Goal: Task Accomplishment & Management: Complete application form

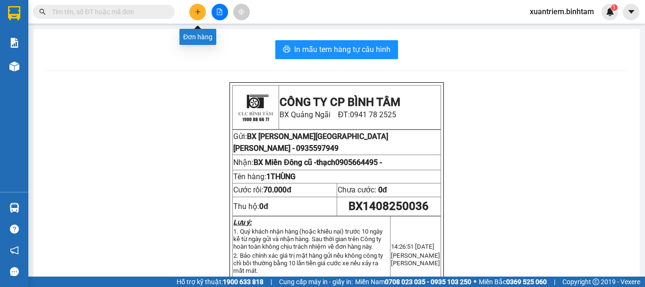
click at [204, 8] on button at bounding box center [197, 12] width 17 height 17
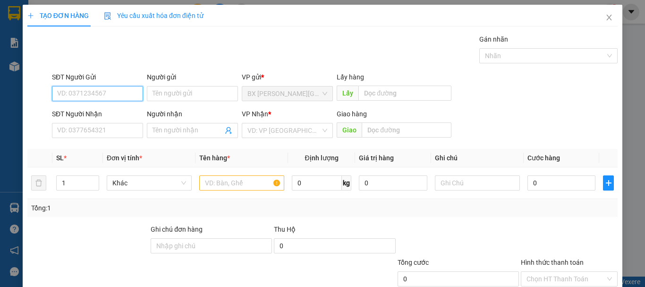
click at [110, 96] on input "SĐT Người Gửi" at bounding box center [97, 93] width 91 height 15
click at [113, 98] on input "0912457239" at bounding box center [97, 93] width 91 height 15
type input "0912457239"
click at [98, 72] on div "SĐT Người Gửi" at bounding box center [97, 77] width 91 height 10
click at [98, 86] on input "0912457239" at bounding box center [97, 93] width 91 height 15
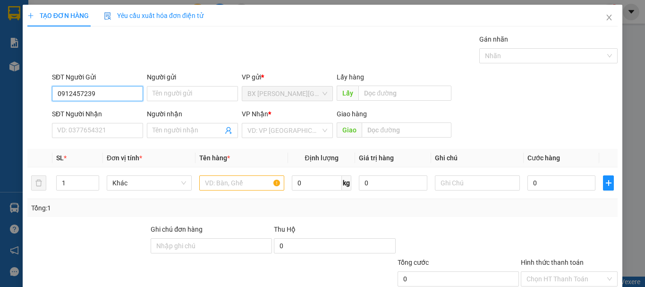
click at [101, 101] on input "0912457239" at bounding box center [97, 93] width 91 height 15
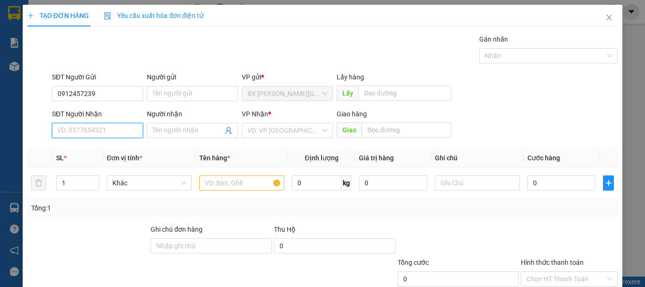
click at [93, 127] on input "SĐT Người Nhận" at bounding box center [97, 130] width 91 height 15
click at [87, 133] on input "SĐT Người Nhận" at bounding box center [97, 130] width 91 height 15
type input "0912457239"
click at [112, 128] on input "0912457239" at bounding box center [97, 130] width 91 height 15
click at [108, 154] on div "0912457239 - dũng" at bounding box center [96, 149] width 90 height 15
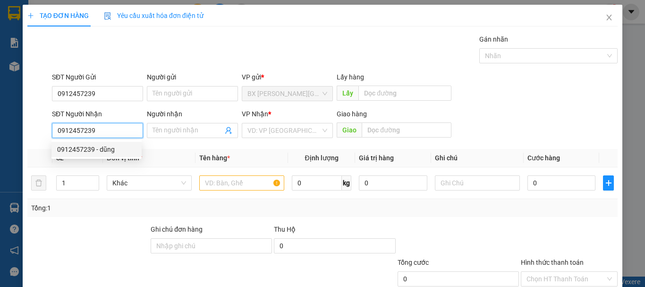
type input "dũng"
type input "150.000"
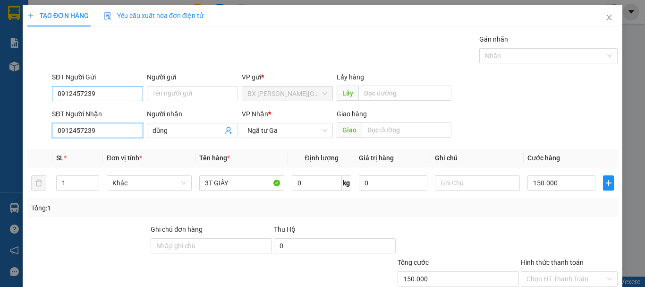
type input "0912457239"
drag, startPoint x: 104, startPoint y: 89, endPoint x: 13, endPoint y: 110, distance: 93.8
click at [19, 108] on div "TẠO ĐƠN HÀNG Yêu cầu xuất [PERSON_NAME] điện tử Transit Pickup Surcharge Ids Tr…" at bounding box center [322, 143] width 645 height 287
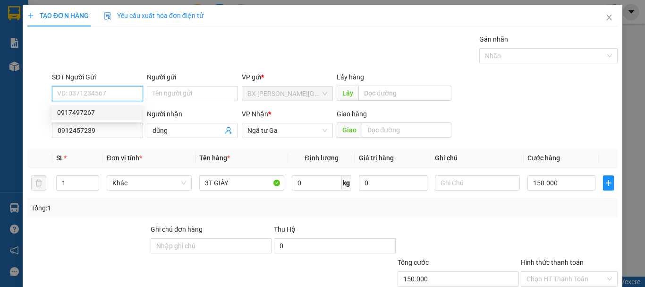
click at [68, 113] on div "0917497267" at bounding box center [96, 112] width 79 height 10
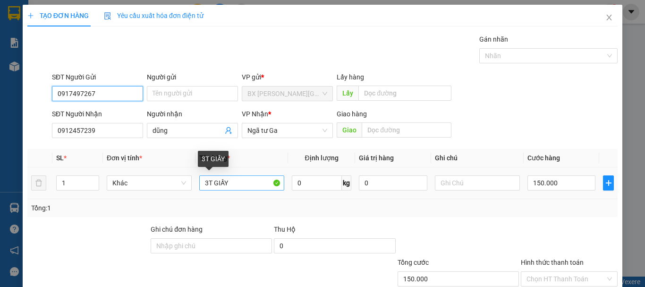
type input "0917497267"
click at [207, 178] on input "3T GIẤY" at bounding box center [241, 182] width 85 height 15
type input "1T GIẤY"
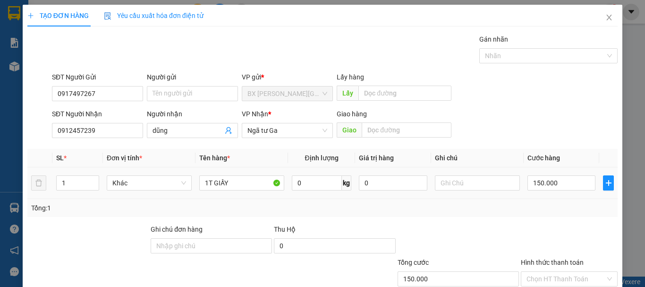
click at [557, 191] on div "150.000" at bounding box center [561, 182] width 68 height 19
click at [558, 188] on input "150.000" at bounding box center [561, 182] width 68 height 15
type input "5"
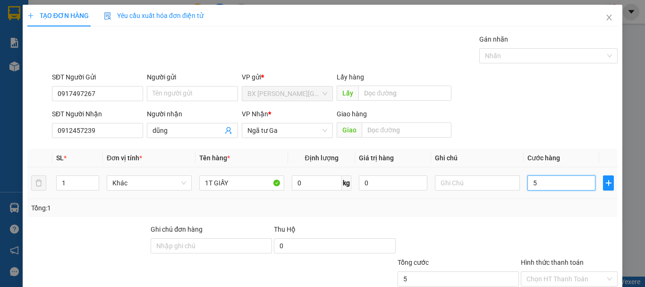
type input "50"
type input "500"
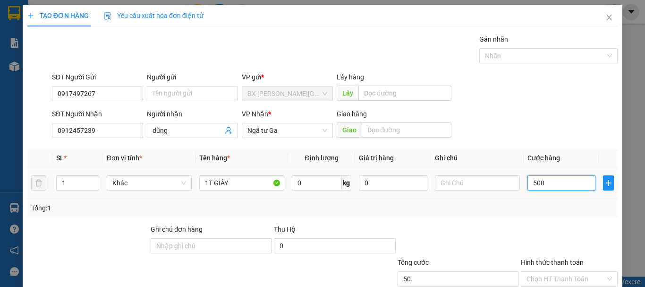
type input "500"
type input "5.000"
type input "50.000"
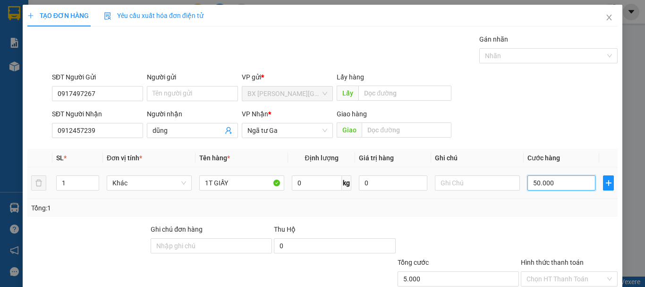
type input "50.000"
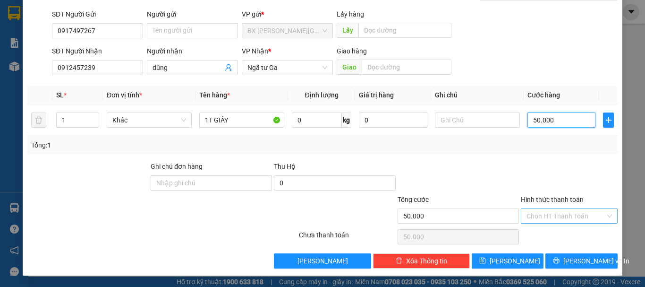
type input "50.000"
click at [560, 216] on input "Hình thức thanh toán" at bounding box center [565, 216] width 79 height 14
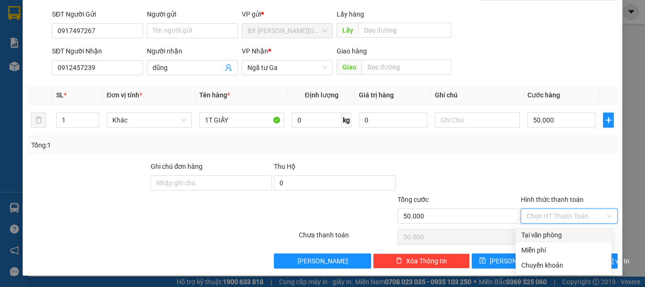
click at [560, 238] on div "Tại văn phòng" at bounding box center [563, 234] width 85 height 10
type input "0"
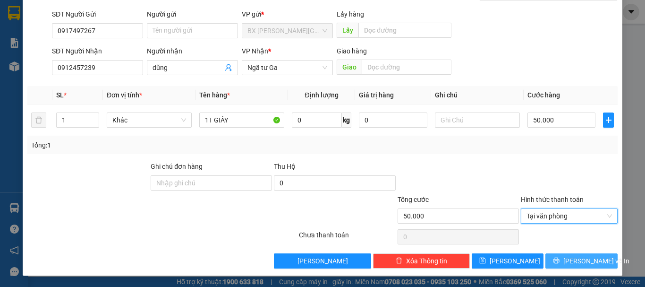
click at [568, 258] on span "[PERSON_NAME] và In" at bounding box center [596, 260] width 66 height 10
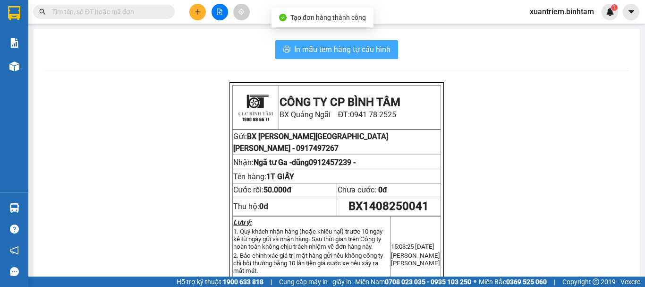
click at [307, 54] on span "In mẫu tem hàng tự cấu hình" at bounding box center [342, 49] width 96 height 12
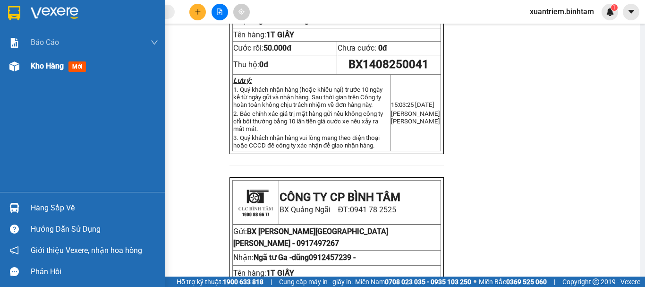
click at [11, 69] on img at bounding box center [14, 66] width 10 height 10
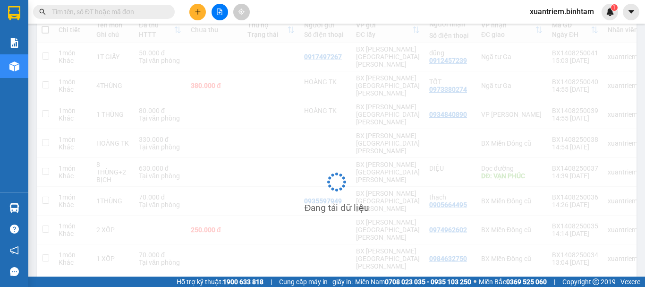
scroll to position [116, 0]
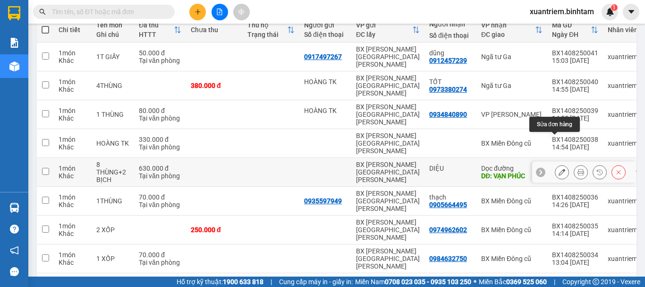
click at [555, 164] on button at bounding box center [561, 172] width 13 height 17
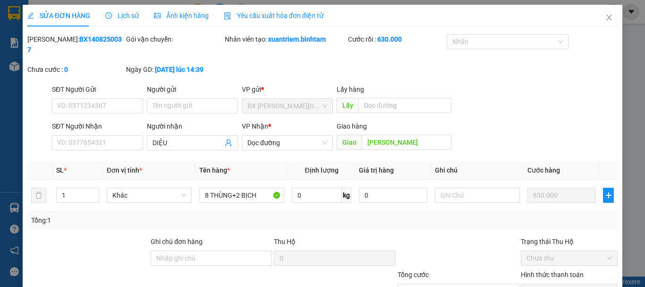
type input "DIỆU"
type input "[PERSON_NAME]"
type input "630.000"
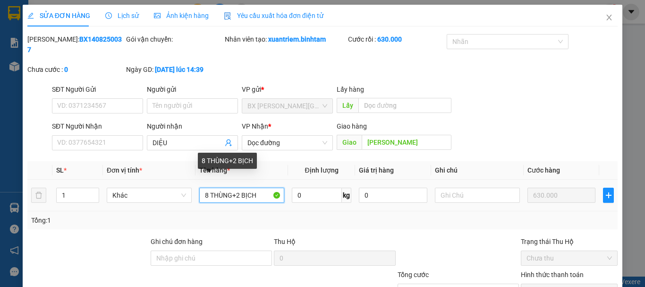
click at [206, 187] on input "8 THÙNG+2 BỊCH" at bounding box center [241, 194] width 85 height 15
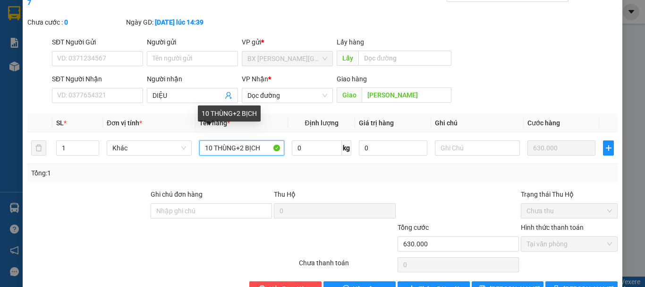
scroll to position [65, 0]
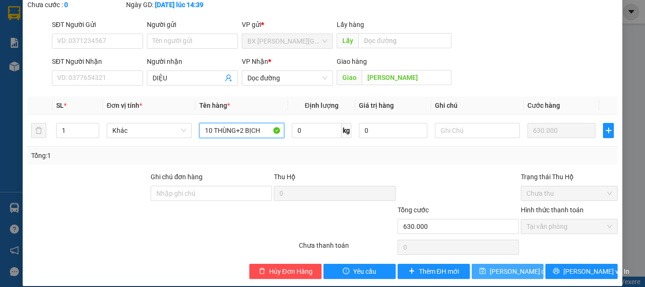
type input "10 THÙNG+2 BỊCH"
click at [495, 266] on span "[PERSON_NAME] đổi" at bounding box center [520, 271] width 61 height 10
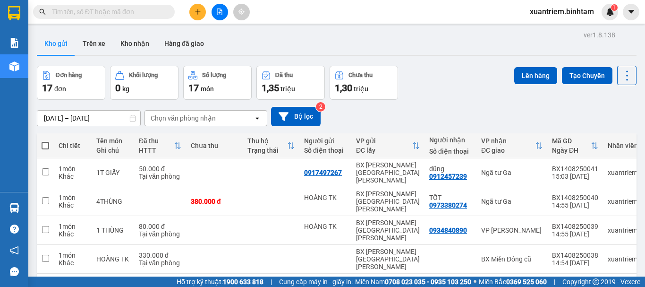
click at [195, 12] on icon "plus" at bounding box center [198, 11] width 7 height 7
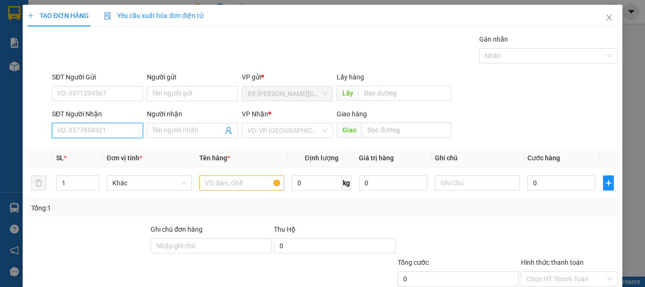
click at [110, 123] on input "SĐT Người Nhận" at bounding box center [97, 130] width 91 height 15
type input "0909826116"
drag, startPoint x: 115, startPoint y: 136, endPoint x: 119, endPoint y: 150, distance: 15.1
click at [117, 136] on input "0909826116" at bounding box center [97, 130] width 91 height 15
click at [119, 151] on div "0909826116 - LAN" at bounding box center [96, 149] width 79 height 10
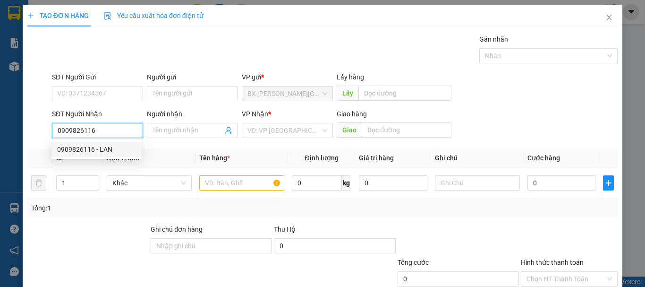
type input "LAN"
type input "[PERSON_NAME]"
type input "80.000"
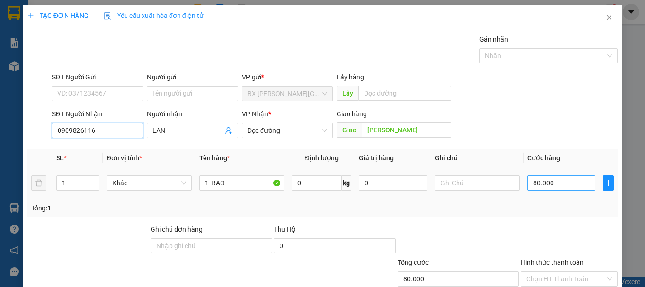
type input "0909826116"
click at [575, 181] on input "80.000" at bounding box center [561, 182] width 68 height 15
type input "7"
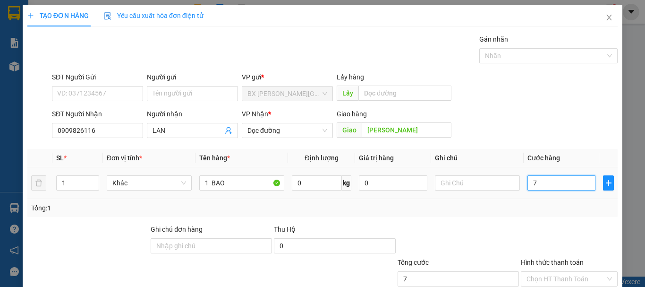
type input "70"
type input "700"
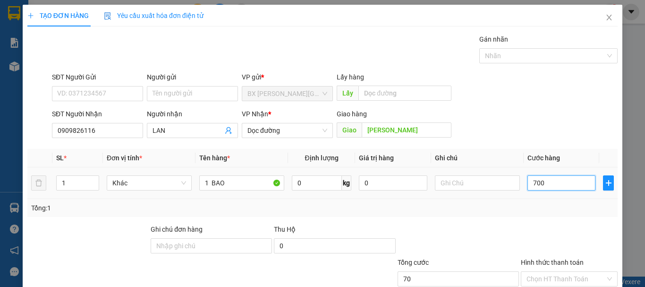
type input "700"
type input "7.000"
type input "70.000"
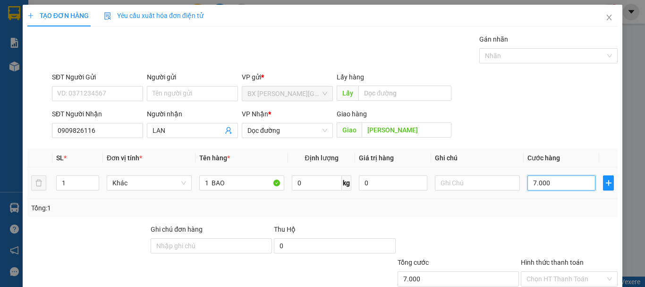
type input "70.000"
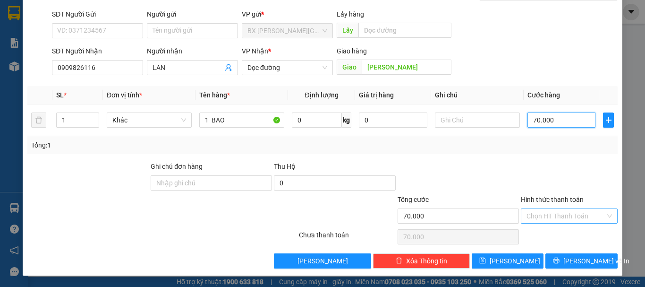
type input "70.000"
click at [579, 217] on input "Hình thức thanh toán" at bounding box center [565, 216] width 79 height 14
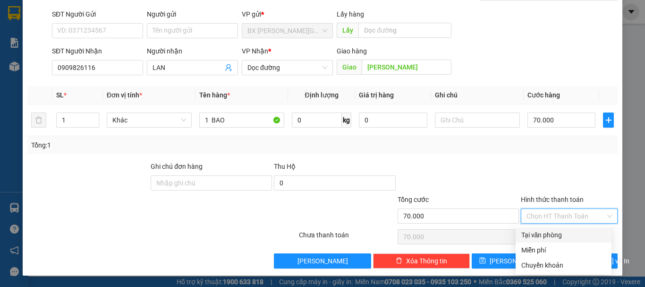
click at [546, 234] on div "Tại văn phòng" at bounding box center [563, 234] width 85 height 10
type input "0"
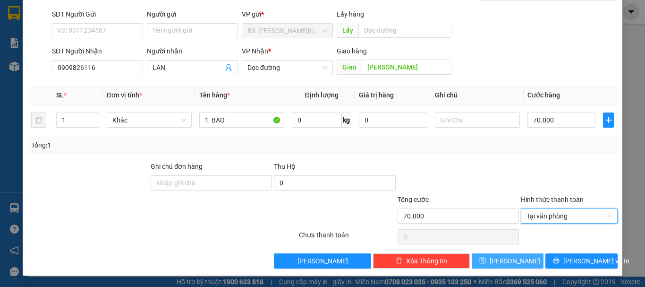
click at [511, 262] on span "[PERSON_NAME]" at bounding box center [515, 260] width 51 height 10
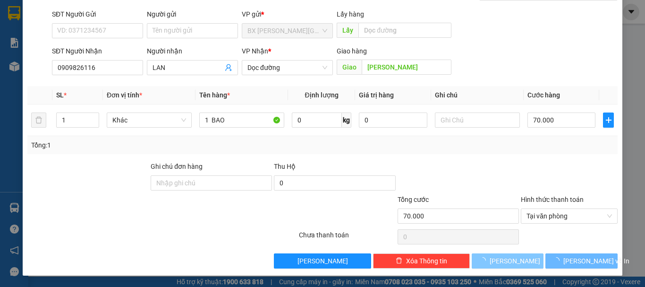
type input "0"
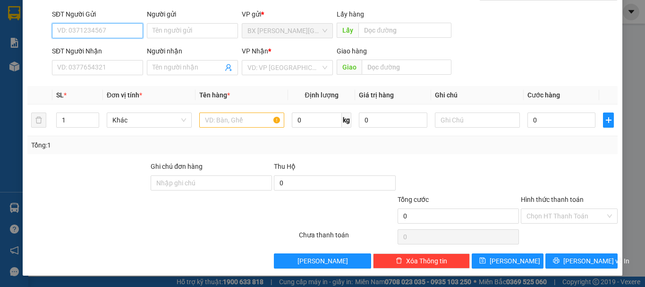
click at [106, 34] on input "SĐT Người Gửi" at bounding box center [97, 30] width 91 height 15
type input "0978264022"
click at [96, 51] on div "0978264022" at bounding box center [96, 49] width 79 height 10
type input "0379880653"
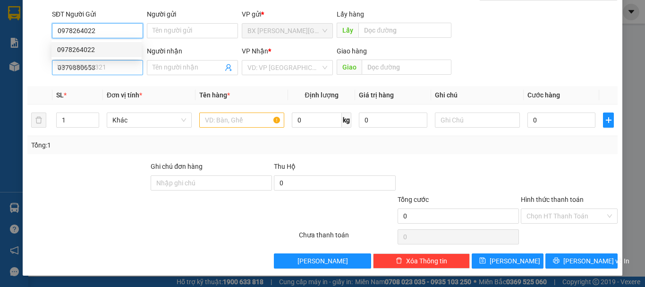
type input "120.000"
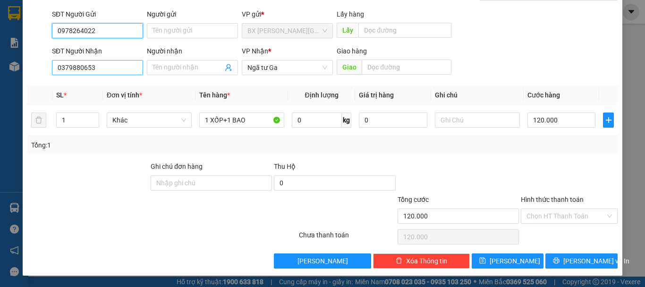
type input "0978264022"
click at [101, 71] on input "0379880653" at bounding box center [97, 67] width 91 height 15
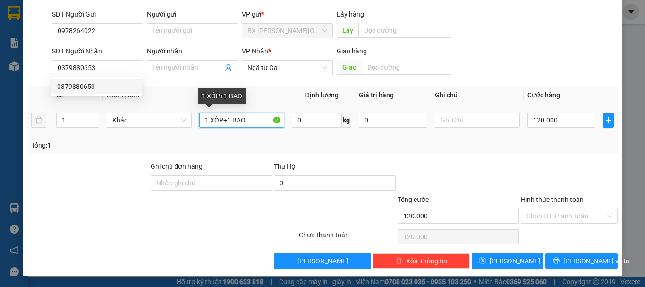
drag, startPoint x: 226, startPoint y: 119, endPoint x: 280, endPoint y: 128, distance: 54.7
click at [280, 128] on div "1 XỐP+1 BAO" at bounding box center [241, 119] width 85 height 19
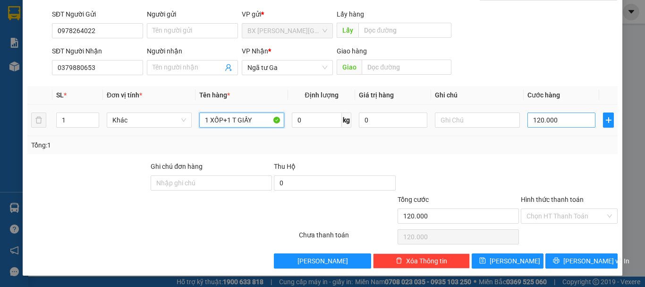
type input "1 XỐP+1 T GIẤY"
click at [565, 120] on input "120.000" at bounding box center [561, 119] width 68 height 15
type input "1"
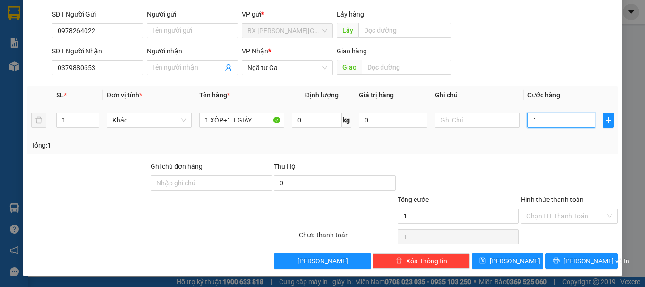
type input "10"
type input "100"
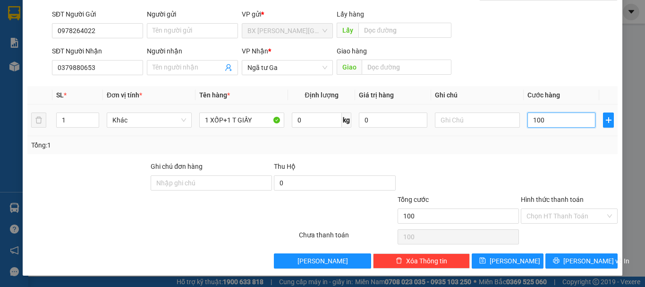
type input "1.000"
type input "10.000"
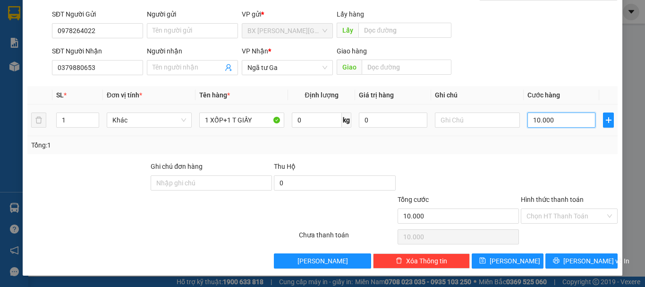
type input "100.000"
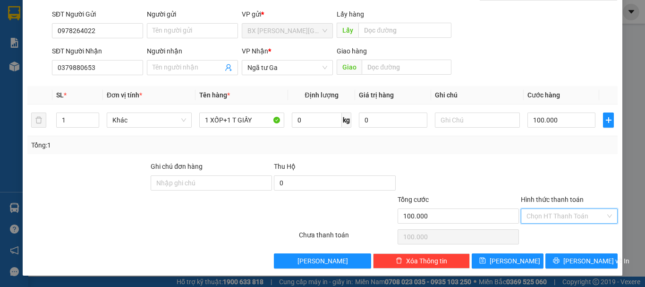
click at [584, 219] on input "Hình thức thanh toán" at bounding box center [565, 216] width 79 height 14
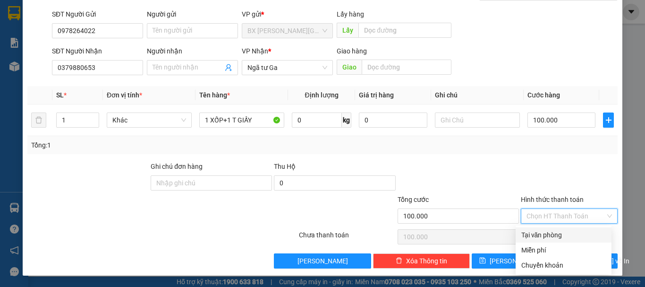
click at [562, 233] on div "Tại văn phòng" at bounding box center [563, 234] width 85 height 10
type input "0"
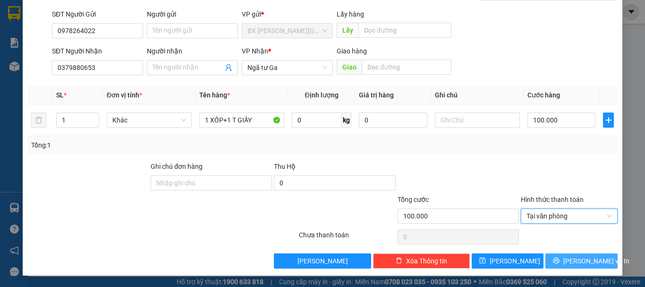
click at [576, 260] on span "[PERSON_NAME] và In" at bounding box center [596, 260] width 66 height 10
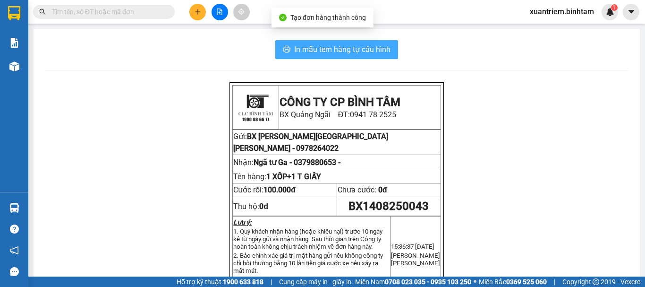
click at [301, 48] on span "In mẫu tem hàng tự cấu hình" at bounding box center [342, 49] width 96 height 12
click at [367, 49] on span "In mẫu tem hàng tự cấu hình" at bounding box center [342, 49] width 96 height 12
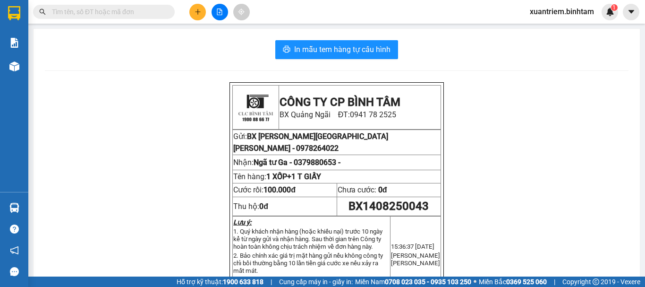
click at [199, 20] on button at bounding box center [197, 12] width 17 height 17
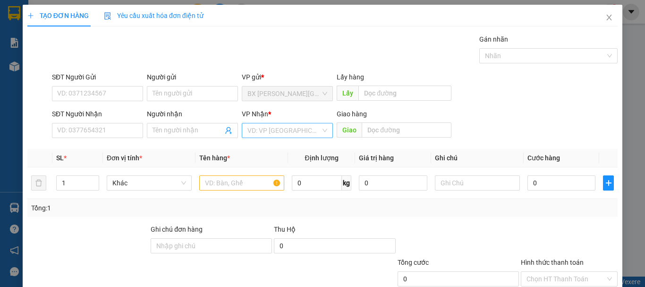
click at [300, 127] on input "search" at bounding box center [283, 130] width 73 height 14
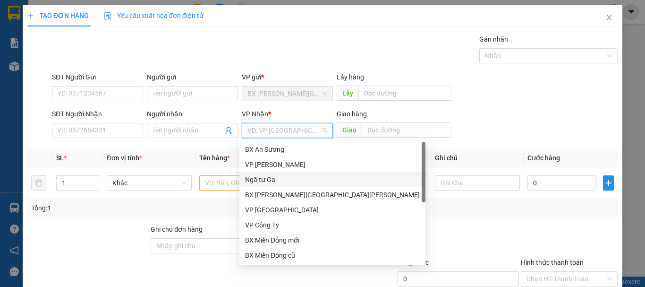
click at [286, 181] on div "Ngã tư Ga" at bounding box center [332, 179] width 175 height 10
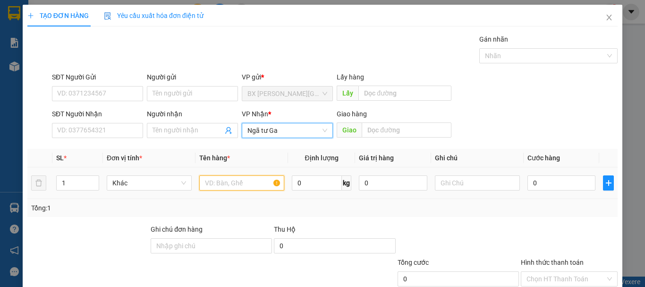
click at [232, 182] on input "text" at bounding box center [241, 182] width 85 height 15
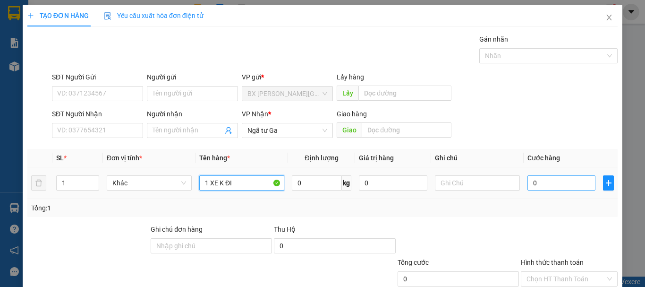
type input "1 XE K ĐI"
click at [538, 180] on input "0" at bounding box center [561, 182] width 68 height 15
type input "4"
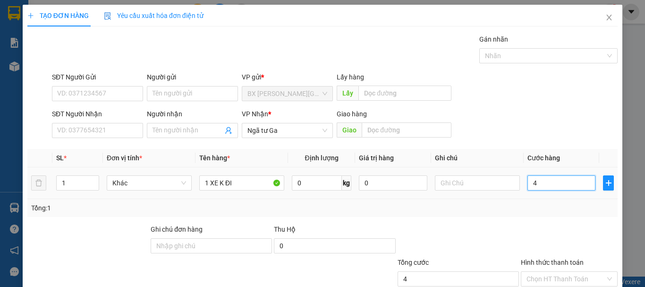
type input "40"
type input "400"
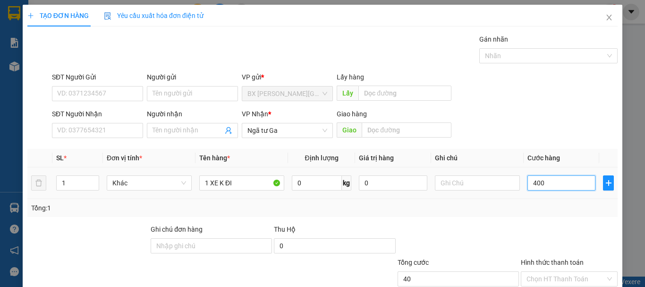
type input "400"
type input "4.000"
type input "40.000"
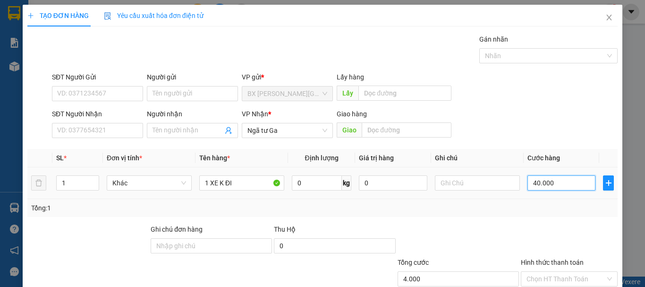
type input "40.000"
type input "400.000"
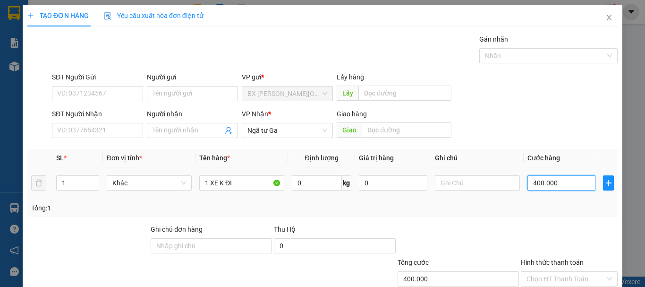
scroll to position [63, 0]
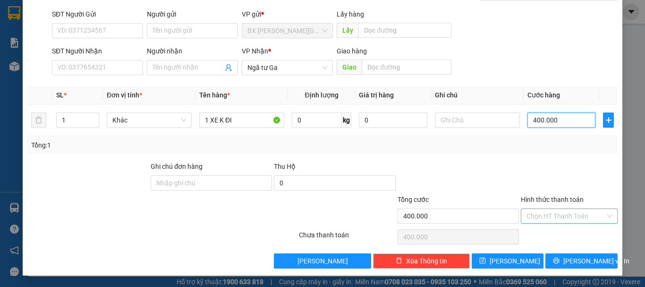
type input "400.000"
click at [579, 214] on input "Hình thức thanh toán" at bounding box center [565, 216] width 79 height 14
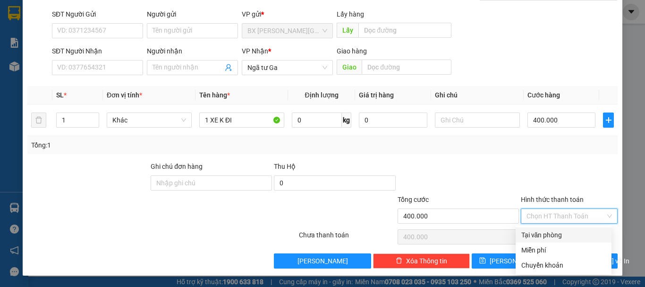
click at [569, 235] on div "Tại văn phòng" at bounding box center [563, 234] width 85 height 10
type input "0"
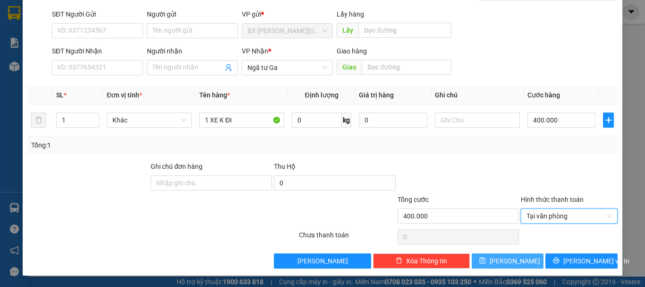
click at [513, 263] on button "[PERSON_NAME]" at bounding box center [508, 260] width 72 height 15
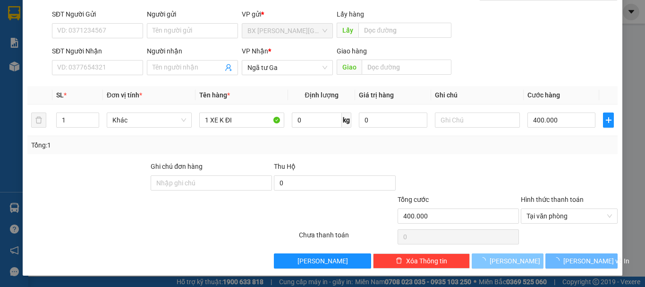
type input "0"
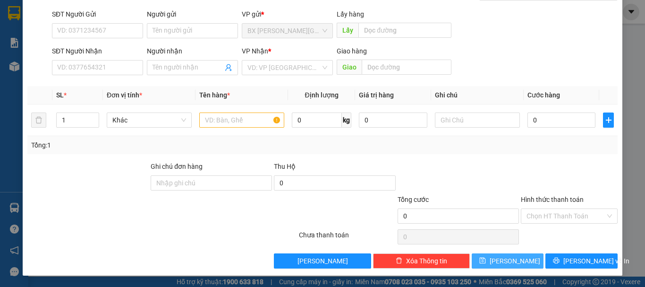
scroll to position [0, 0]
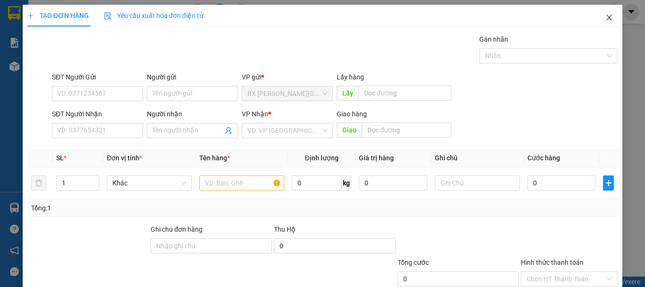
click at [607, 14] on span "Close" at bounding box center [609, 18] width 26 height 26
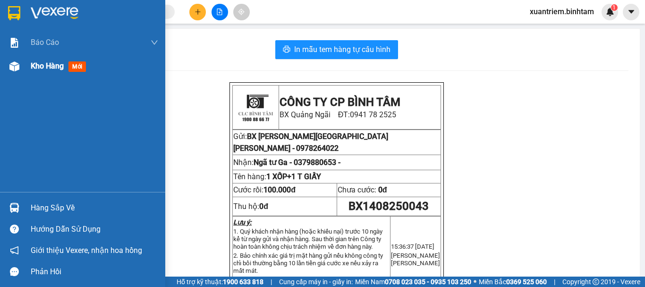
click at [54, 66] on span "Kho hàng" at bounding box center [47, 65] width 33 height 9
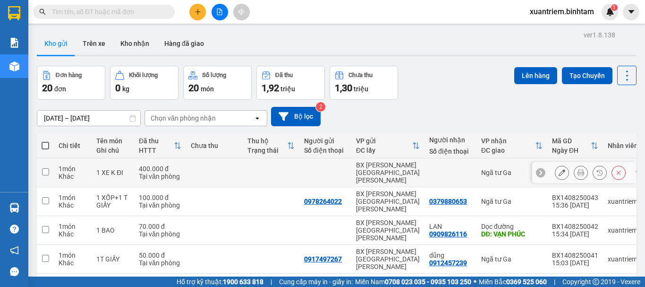
click at [226, 164] on td at bounding box center [214, 172] width 57 height 29
checkbox input "true"
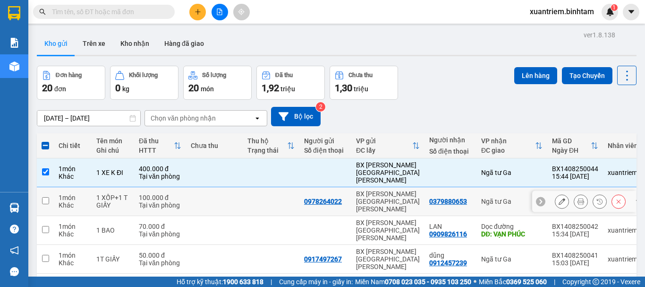
click at [205, 188] on td at bounding box center [214, 201] width 57 height 29
checkbox input "true"
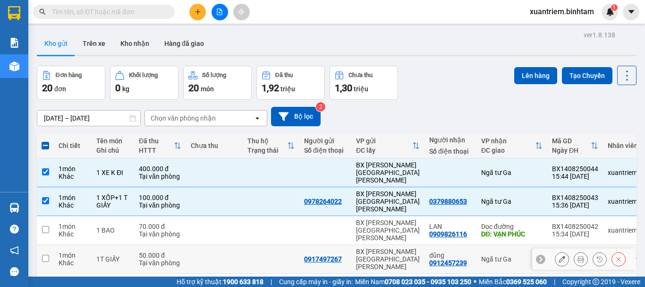
click at [213, 245] on td at bounding box center [214, 259] width 57 height 29
checkbox input "true"
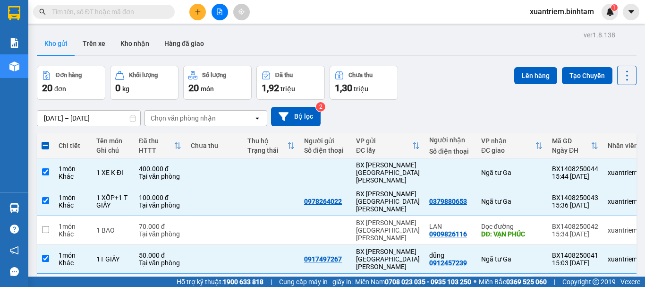
click at [213, 284] on div "380.000 đ" at bounding box center [214, 288] width 47 height 8
checkbox input "true"
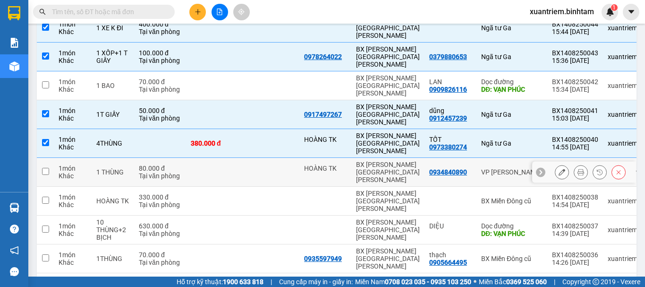
click at [244, 158] on td at bounding box center [271, 172] width 57 height 29
checkbox input "true"
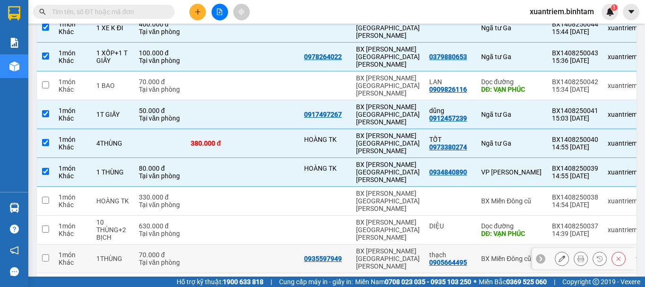
scroll to position [0, 0]
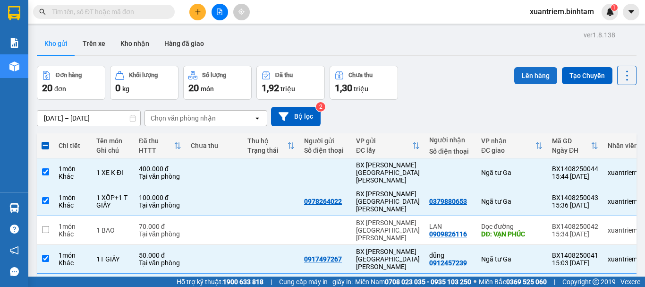
click at [533, 72] on button "Lên hàng" at bounding box center [535, 75] width 43 height 17
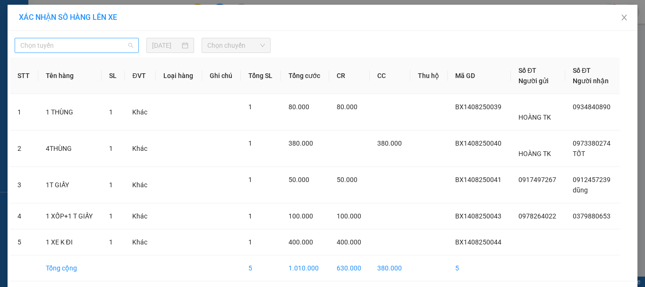
click at [51, 44] on span "Chọn tuyến" at bounding box center [76, 45] width 113 height 14
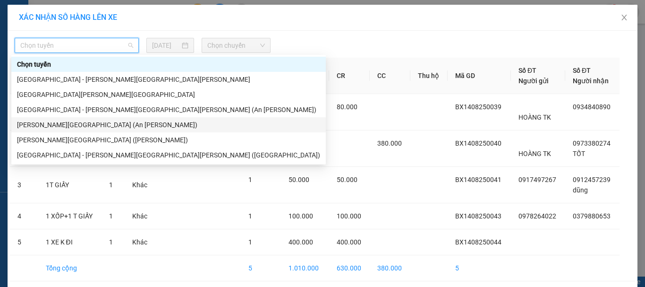
click at [92, 121] on div "[PERSON_NAME][GEOGRAPHIC_DATA] (An [PERSON_NAME])" at bounding box center [168, 124] width 303 height 10
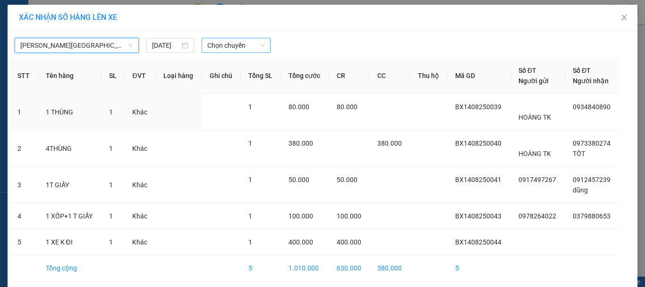
click at [265, 47] on div "Chọn chuyến" at bounding box center [236, 45] width 69 height 15
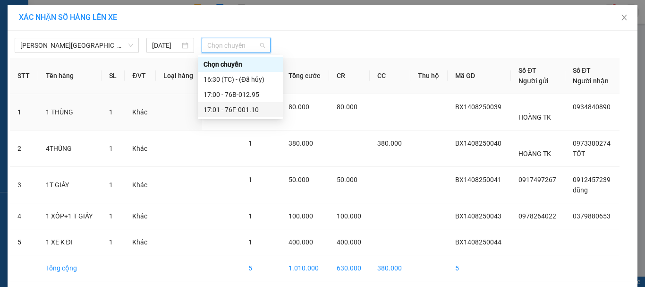
click at [254, 108] on div "17:01 - 76F-001.10" at bounding box center [241, 109] width 74 height 10
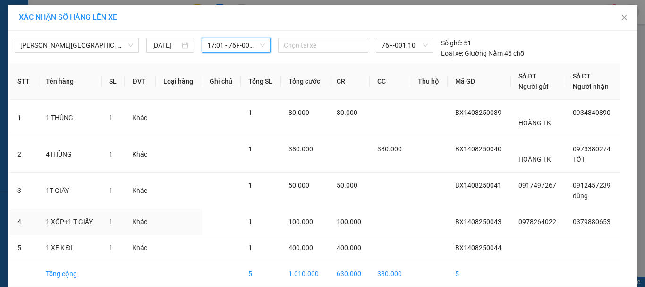
scroll to position [43, 0]
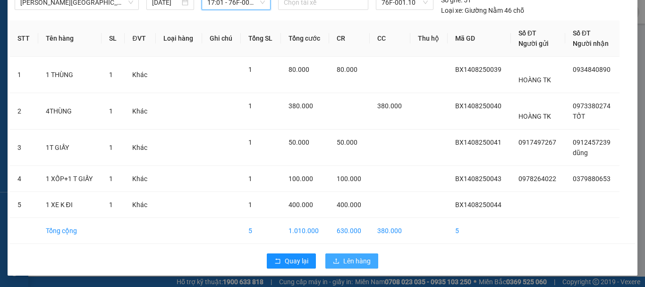
click at [356, 256] on span "Lên hàng" at bounding box center [356, 260] width 27 height 10
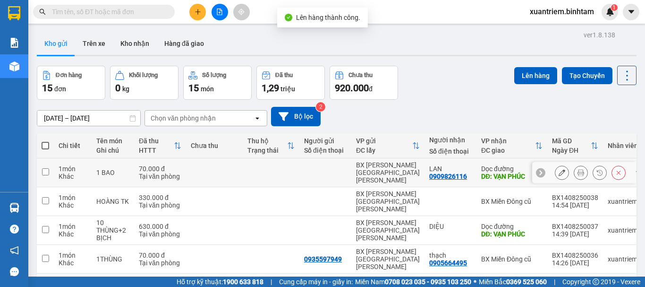
click at [189, 169] on td at bounding box center [214, 172] width 57 height 29
checkbox input "true"
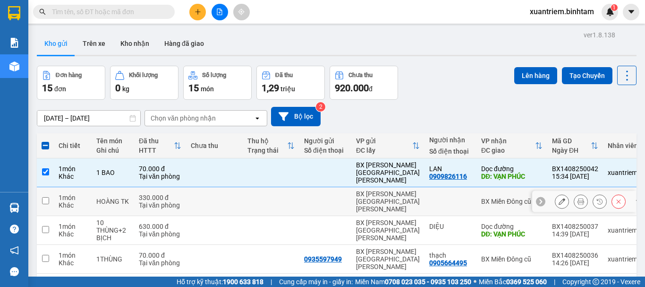
click at [186, 189] on td "330.000 đ Tại văn phòng" at bounding box center [160, 201] width 52 height 29
checkbox input "true"
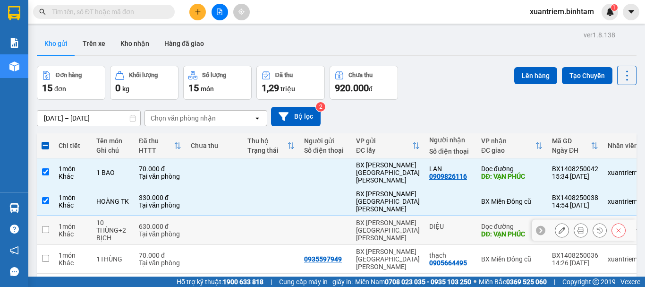
click at [189, 216] on td at bounding box center [214, 230] width 57 height 29
checkbox input "true"
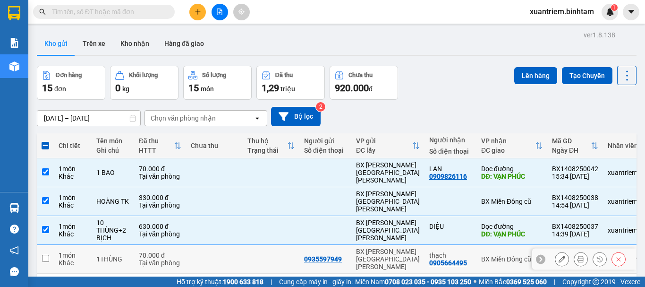
click at [204, 245] on td at bounding box center [214, 259] width 57 height 29
checkbox input "true"
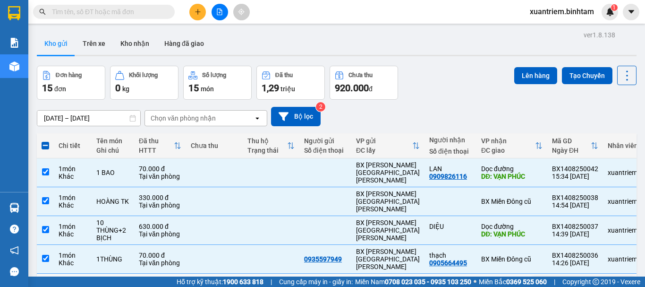
click at [212, 284] on div "250.000 đ" at bounding box center [214, 288] width 47 height 8
checkbox input "true"
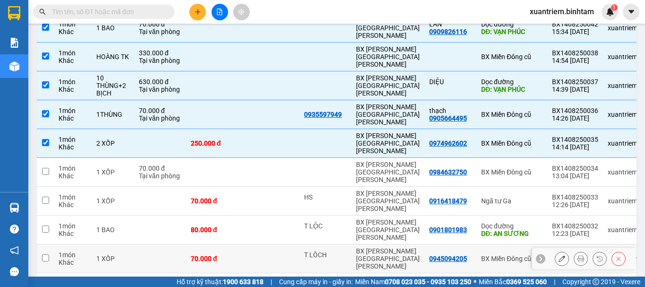
click at [179, 244] on td at bounding box center [160, 258] width 52 height 29
checkbox input "true"
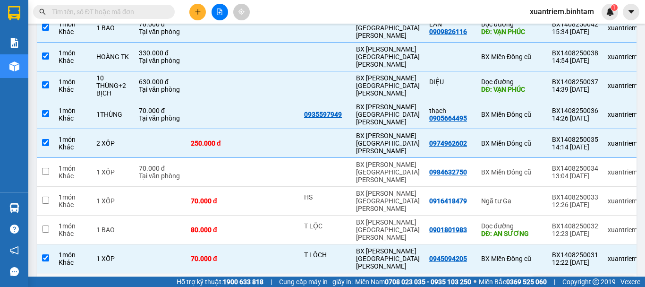
click at [191, 283] on div "110.000 đ" at bounding box center [214, 287] width 47 height 8
checkbox input "true"
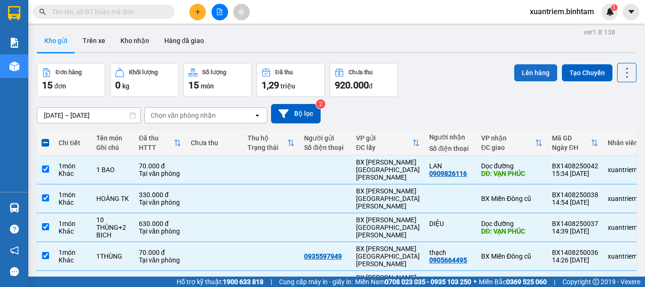
click at [531, 68] on button "Lên hàng" at bounding box center [535, 72] width 43 height 17
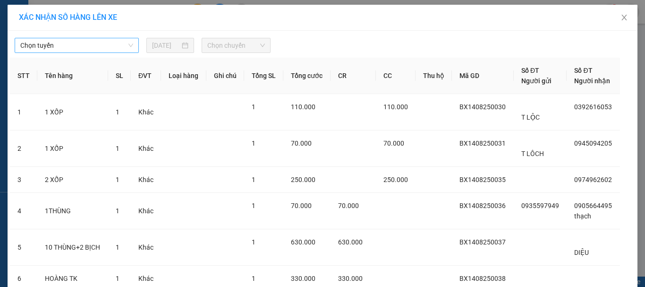
drag, startPoint x: 37, startPoint y: 57, endPoint x: 49, endPoint y: 47, distance: 15.7
click at [41, 56] on div "[PERSON_NAME] [DATE] [PERSON_NAME] STT Tên hàng SL ĐVT [PERSON_NAME] hàng Ghi […" at bounding box center [323, 208] width 630 height 355
drag, startPoint x: 51, startPoint y: 45, endPoint x: 62, endPoint y: 48, distance: 11.7
click at [51, 45] on span "Chọn tuyến" at bounding box center [76, 45] width 113 height 14
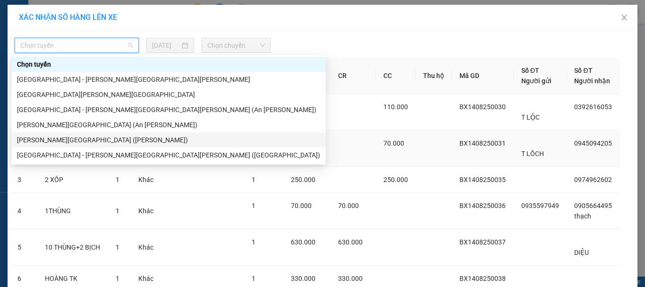
click at [91, 140] on div "[PERSON_NAME][GEOGRAPHIC_DATA] ([PERSON_NAME])" at bounding box center [168, 140] width 303 height 10
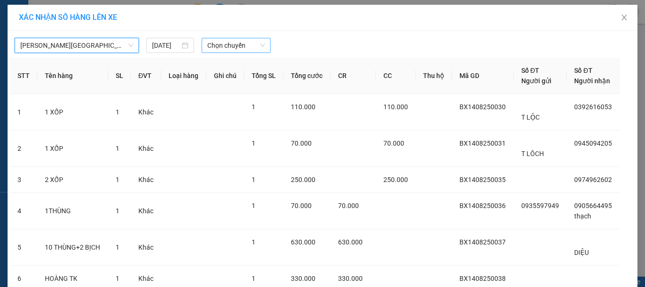
click at [246, 51] on span "Chọn chuyến" at bounding box center [236, 45] width 58 height 14
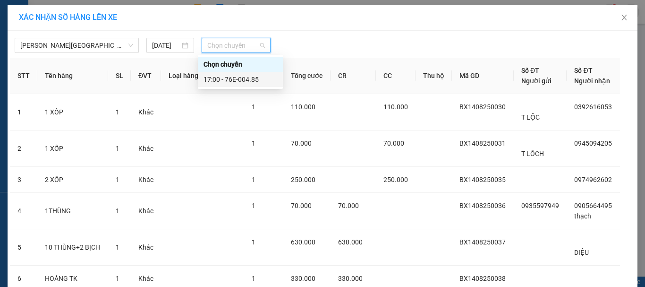
click at [245, 80] on div "17:00 - 76E-004.85" at bounding box center [241, 79] width 74 height 10
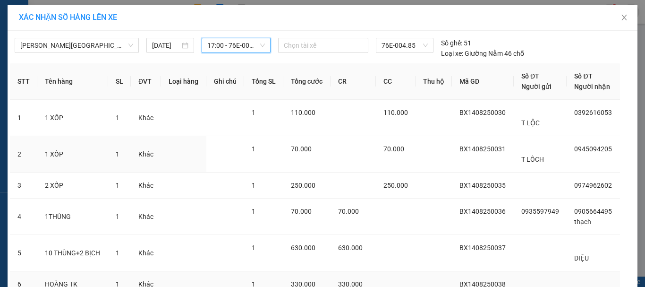
scroll to position [116, 0]
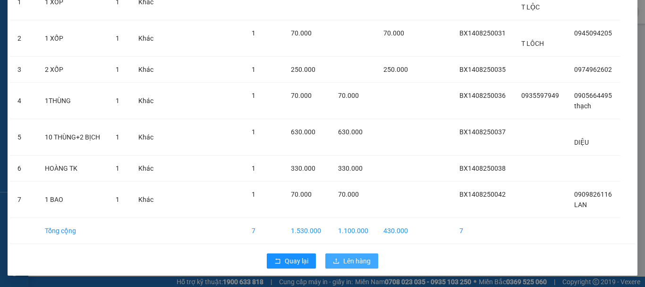
click at [350, 255] on span "Lên hàng" at bounding box center [356, 260] width 27 height 10
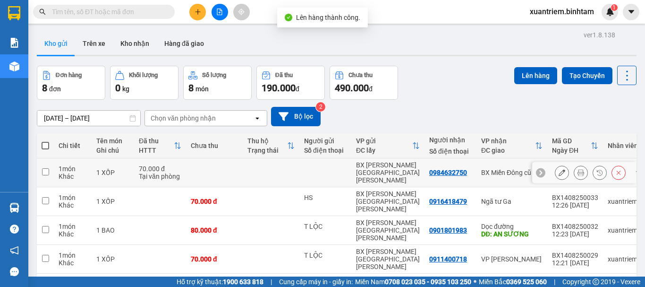
click at [154, 165] on div "70.000 đ" at bounding box center [160, 169] width 42 height 8
checkbox input "true"
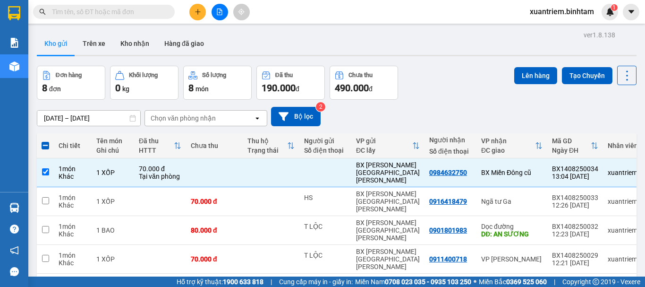
scroll to position [94, 0]
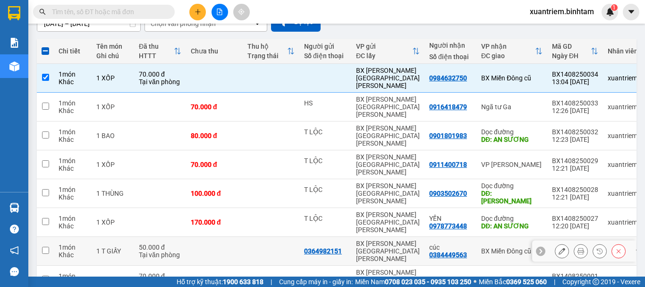
drag, startPoint x: 182, startPoint y: 206, endPoint x: 174, endPoint y: 218, distance: 14.5
click at [182, 237] on td "50.000 đ Tại văn phòng" at bounding box center [160, 251] width 52 height 29
checkbox input "true"
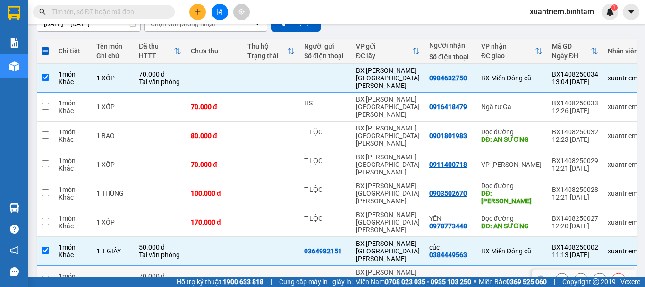
click at [174, 272] on div "70.000 đ" at bounding box center [160, 276] width 42 height 8
checkbox input "true"
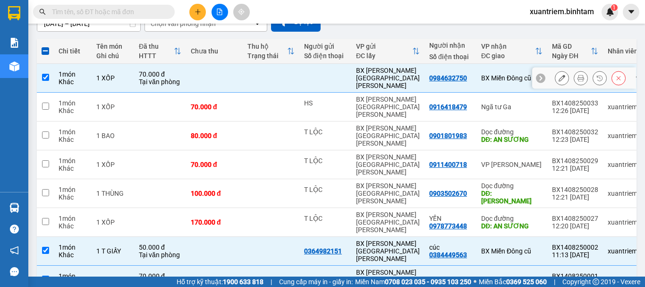
scroll to position [0, 0]
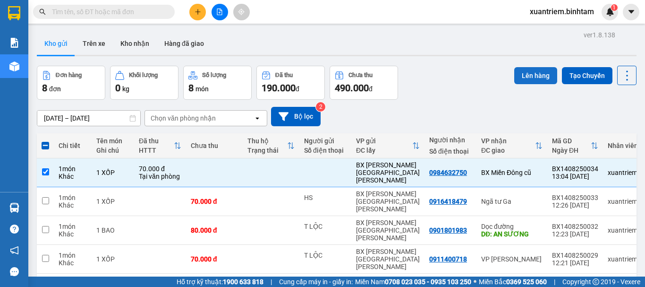
click at [528, 77] on button "Lên hàng" at bounding box center [535, 75] width 43 height 17
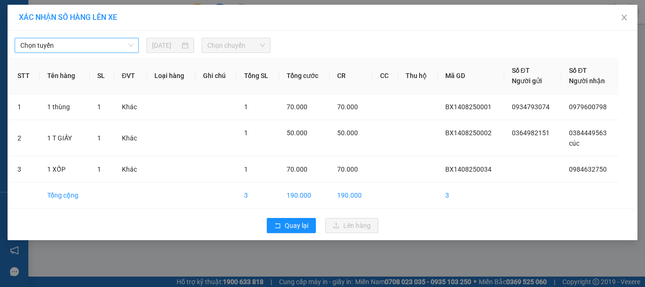
drag, startPoint x: 74, startPoint y: 53, endPoint x: 80, endPoint y: 49, distance: 7.2
click at [77, 51] on div "[PERSON_NAME] [DATE] [PERSON_NAME] STT Tên hàng SL ĐVT [PERSON_NAME] hàng Ghi […" at bounding box center [323, 135] width 630 height 209
click at [87, 44] on span "Chọn tuyến" at bounding box center [76, 45] width 113 height 14
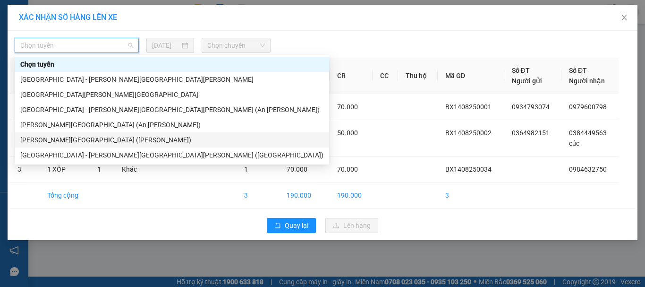
click at [95, 143] on div "[PERSON_NAME][GEOGRAPHIC_DATA] ([PERSON_NAME])" at bounding box center [171, 140] width 303 height 10
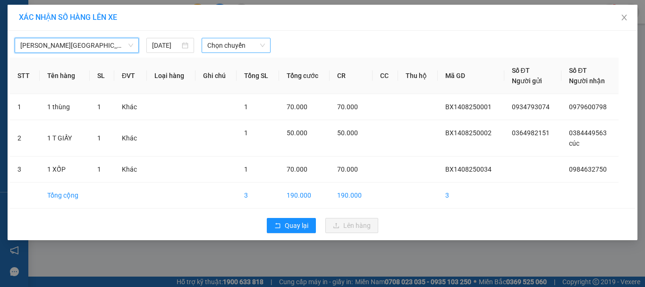
click at [241, 49] on span "Chọn chuyến" at bounding box center [236, 45] width 58 height 14
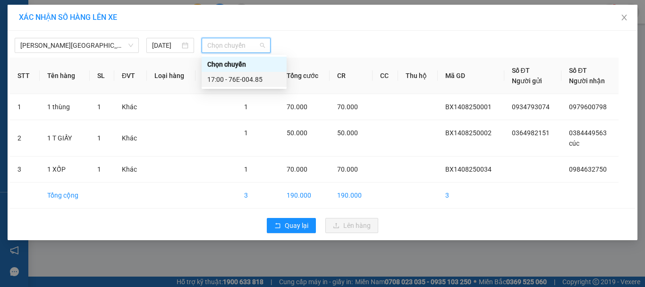
click at [243, 75] on div "17:00 - 76E-004.85" at bounding box center [244, 79] width 74 height 10
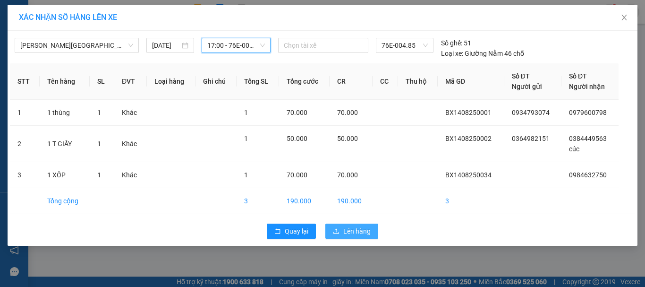
click at [344, 228] on span "Lên hàng" at bounding box center [356, 231] width 27 height 10
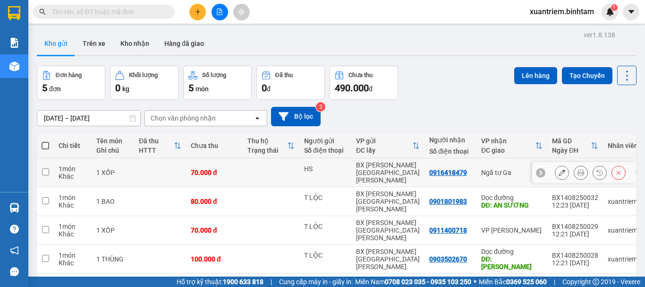
click at [190, 165] on td "70.000 đ" at bounding box center [214, 172] width 57 height 29
checkbox input "true"
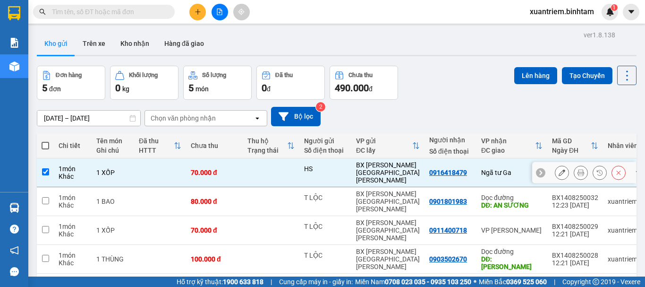
click at [195, 187] on td "80.000 đ" at bounding box center [214, 201] width 57 height 29
checkbox input "true"
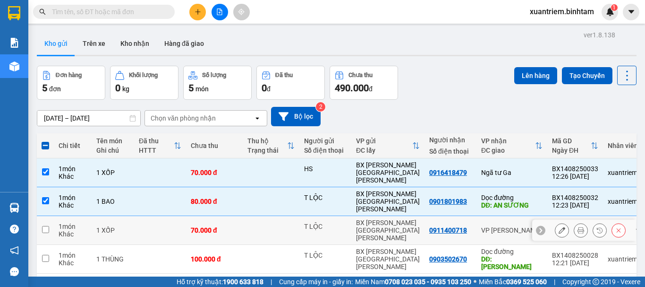
click at [219, 226] on div "70.000 đ" at bounding box center [214, 230] width 47 height 8
checkbox input "true"
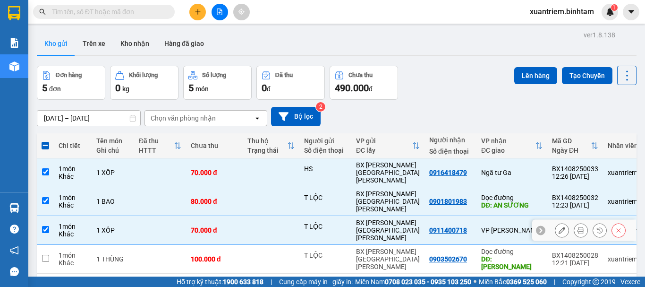
scroll to position [43, 0]
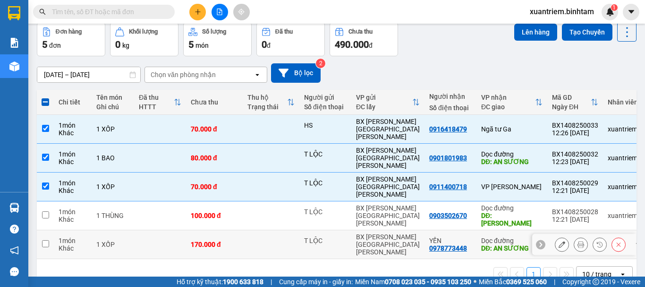
drag, startPoint x: 200, startPoint y: 212, endPoint x: 229, endPoint y: 205, distance: 29.8
click at [200, 240] on div "170.000 đ" at bounding box center [214, 244] width 47 height 8
checkbox input "true"
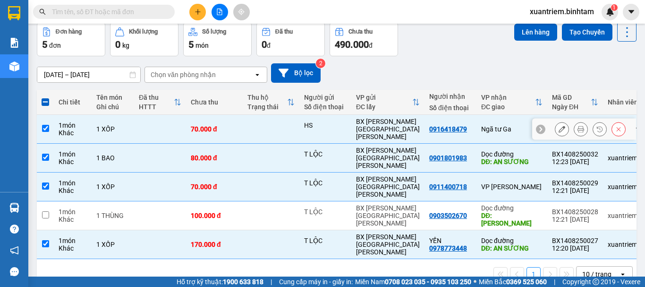
scroll to position [0, 0]
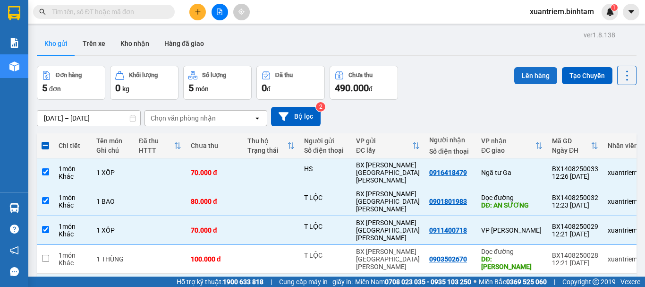
click at [529, 78] on button "Lên hàng" at bounding box center [535, 75] width 43 height 17
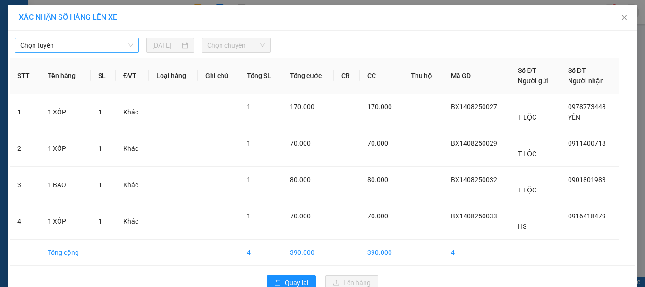
click at [76, 43] on span "Chọn tuyến" at bounding box center [76, 45] width 113 height 14
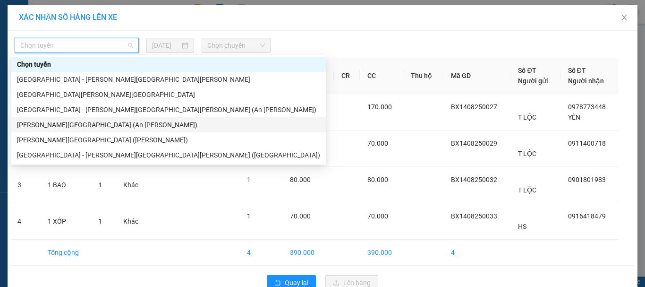
click at [106, 128] on div "[PERSON_NAME][GEOGRAPHIC_DATA] (An [PERSON_NAME])" at bounding box center [168, 124] width 303 height 10
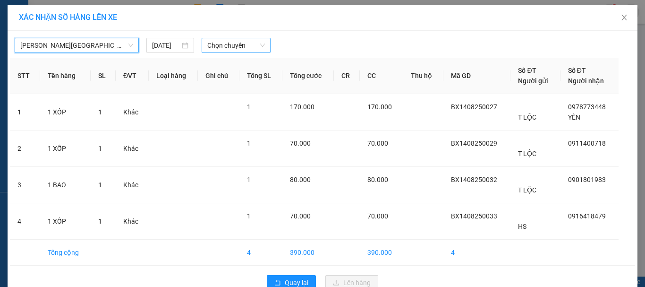
click at [232, 43] on span "Chọn chuyến" at bounding box center [236, 45] width 58 height 14
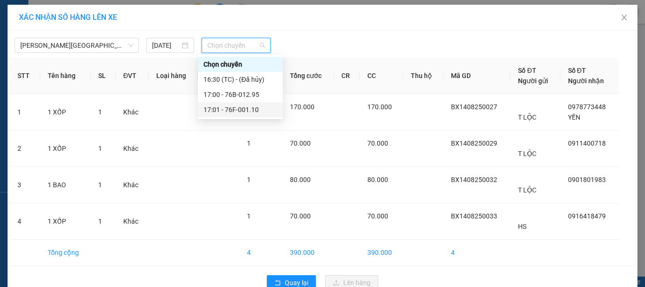
click at [251, 109] on div "17:01 - 76F-001.10" at bounding box center [241, 109] width 74 height 10
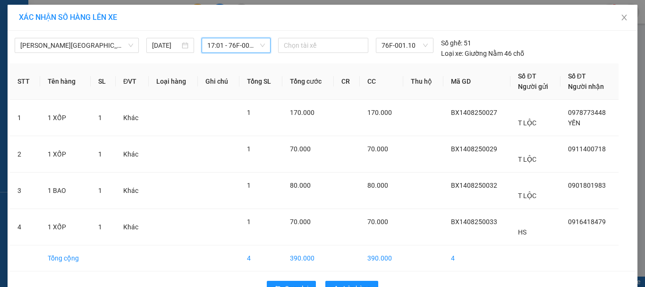
scroll to position [27, 0]
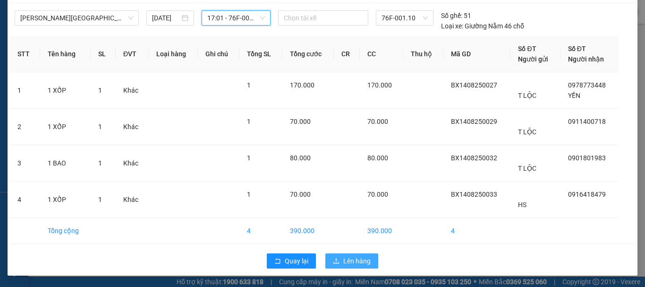
click at [341, 254] on button "Lên hàng" at bounding box center [351, 260] width 53 height 15
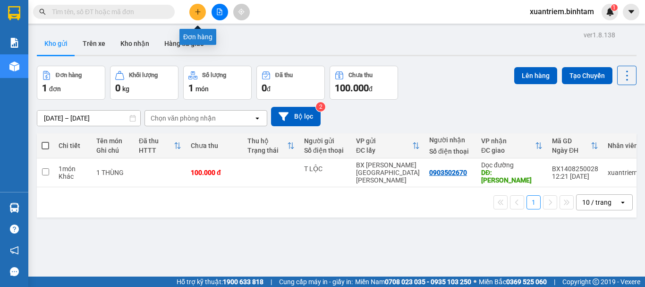
click at [194, 16] on button at bounding box center [197, 12] width 17 height 17
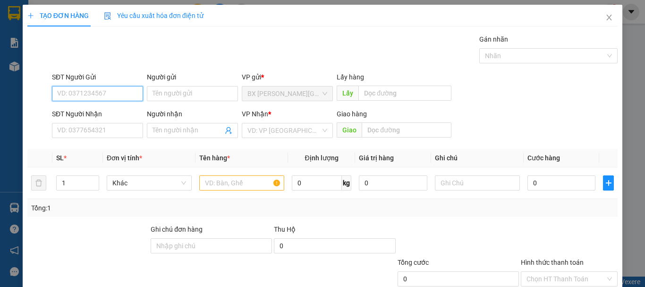
click at [108, 96] on input "SĐT Người Gửi" at bounding box center [97, 93] width 91 height 15
type input "0329167676"
click at [106, 94] on input "0329167676" at bounding box center [97, 93] width 91 height 15
click at [108, 110] on div "0329167676" at bounding box center [96, 112] width 79 height 10
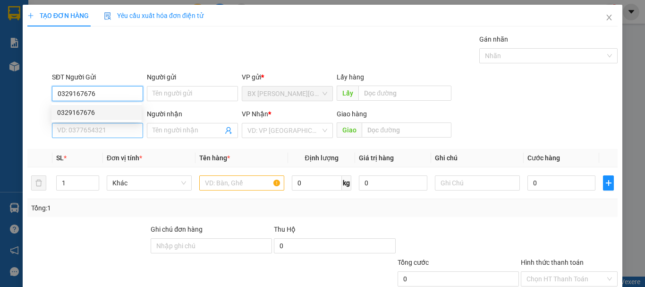
type input "0914360068"
type input "thiên"
type input "50.000"
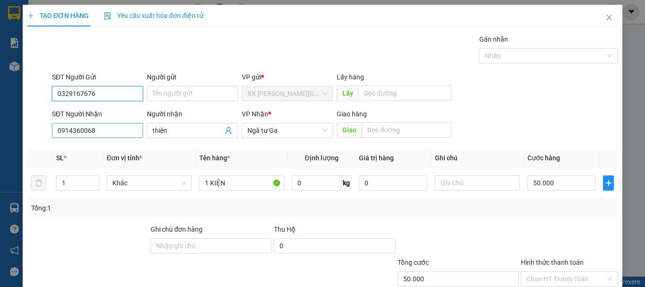
type input "0329167676"
click at [111, 128] on input "0914360068" at bounding box center [97, 130] width 91 height 15
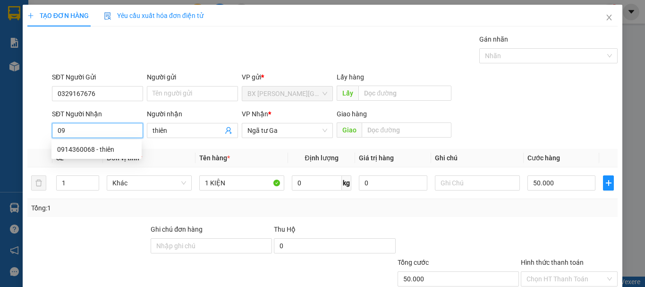
type input "0"
type input "0976174717"
click at [112, 149] on div "0976174717 - [PERSON_NAME]" at bounding box center [103, 149] width 93 height 10
type input "vuong"
type input "70.000"
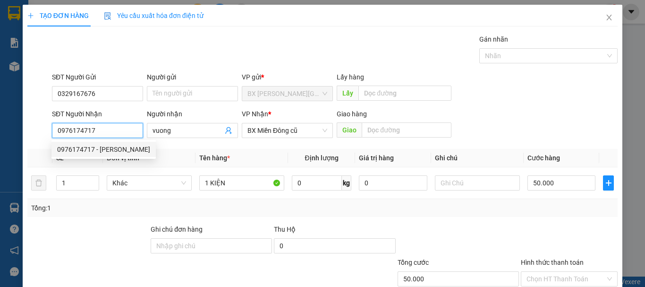
type input "70.000"
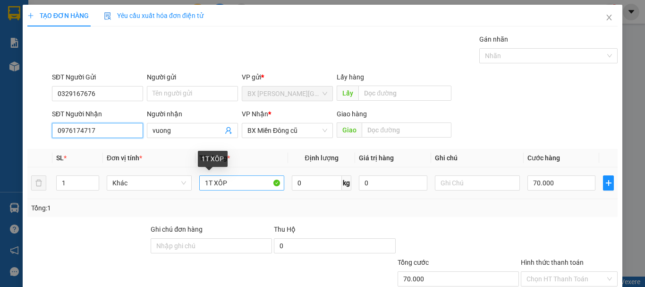
type input "0976174717"
click at [238, 184] on input "1T XÔP" at bounding box center [241, 182] width 85 height 15
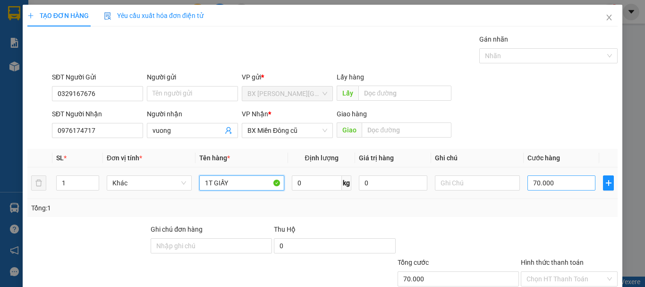
type input "1T GIẤY"
click at [569, 186] on input "70.000" at bounding box center [561, 182] width 68 height 15
type input "5"
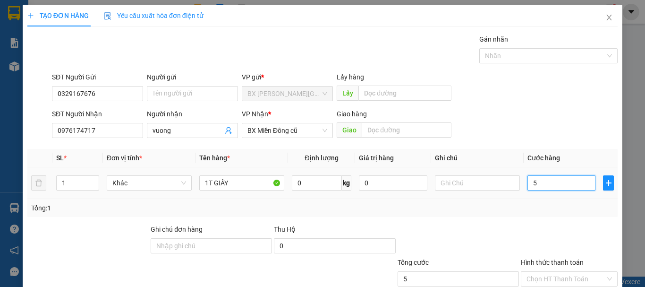
type input "50"
type input "500"
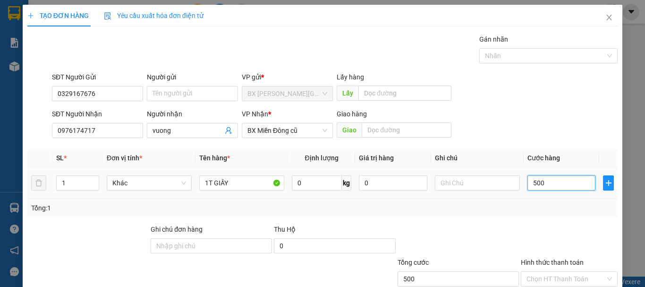
type input "5.000"
type input "50.000"
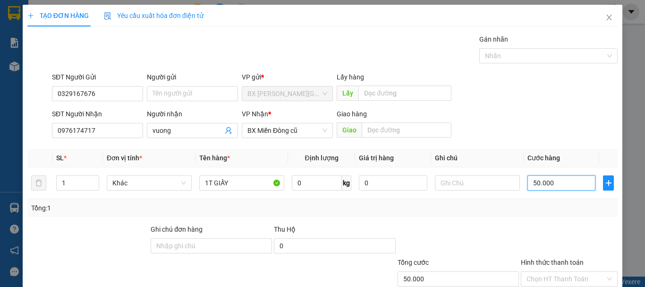
scroll to position [63, 0]
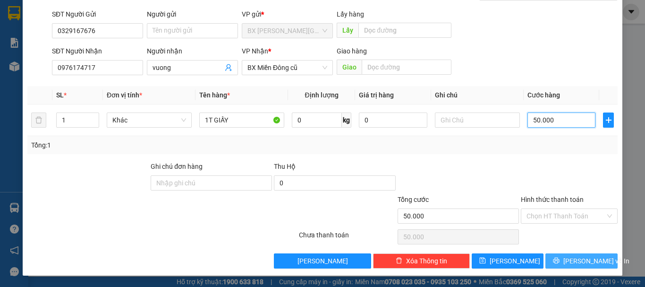
type input "50.000"
click at [598, 263] on button "[PERSON_NAME] và In" at bounding box center [581, 260] width 72 height 15
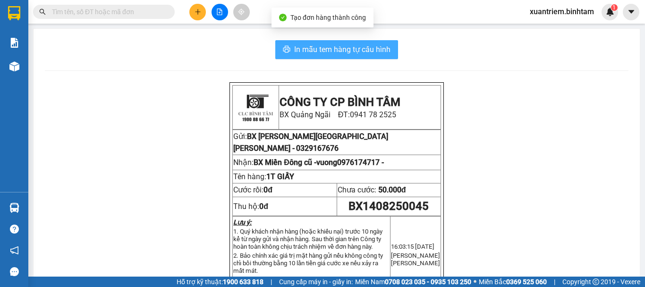
click at [342, 46] on span "In mẫu tem hàng tự cấu hình" at bounding box center [342, 49] width 96 height 12
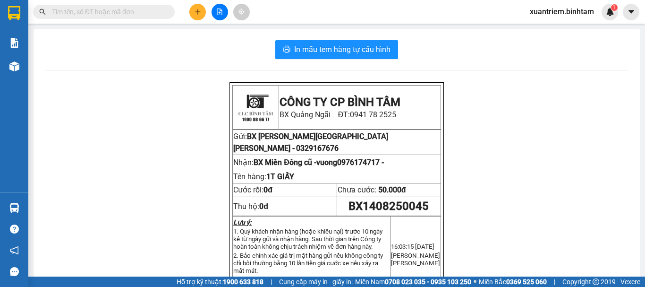
click at [200, 16] on button at bounding box center [197, 12] width 17 height 17
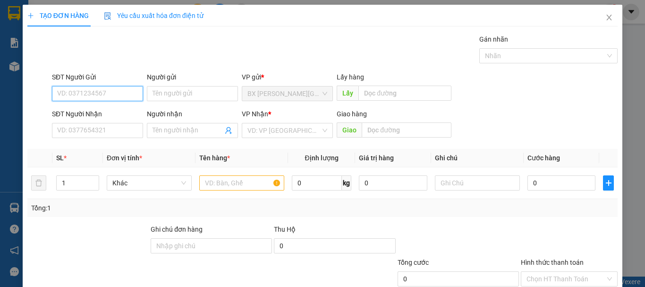
click at [125, 93] on input "SĐT Người Gửi" at bounding box center [97, 93] width 91 height 15
click at [109, 89] on input "0984182818" at bounding box center [97, 93] width 91 height 15
type input "0984182818"
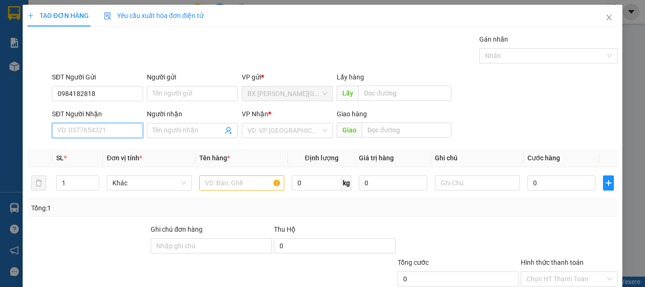
click at [105, 129] on input "SĐT Người Nhận" at bounding box center [97, 130] width 91 height 15
type input "0932183410"
drag, startPoint x: 111, startPoint y: 149, endPoint x: 121, endPoint y: 149, distance: 9.5
click at [111, 149] on div "0932183410" at bounding box center [96, 149] width 79 height 10
type input "100.000"
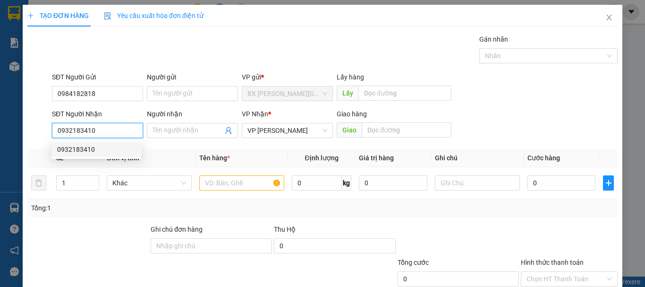
type input "100.000"
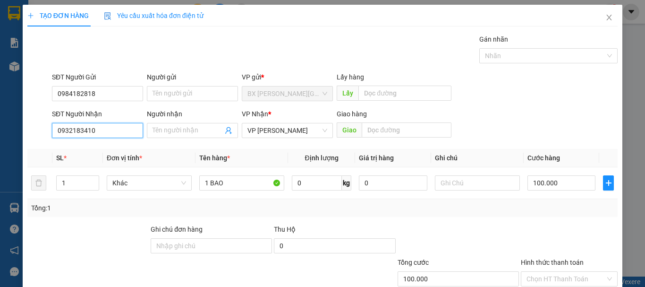
scroll to position [63, 0]
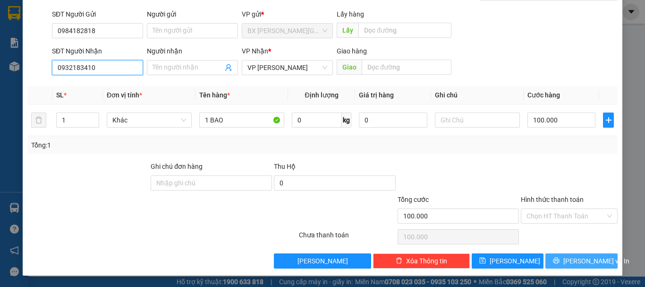
type input "0932183410"
click at [577, 260] on span "[PERSON_NAME] và In" at bounding box center [596, 260] width 66 height 10
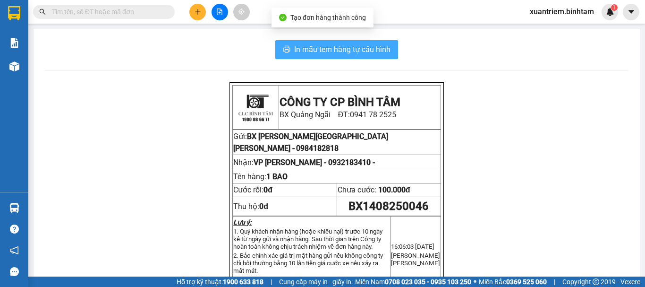
click at [371, 45] on span "In mẫu tem hàng tự cấu hình" at bounding box center [342, 49] width 96 height 12
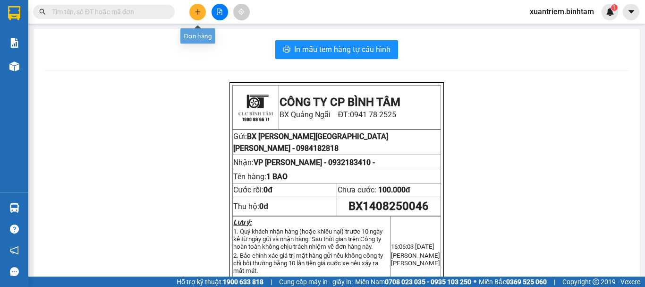
click at [201, 15] on button at bounding box center [197, 12] width 17 height 17
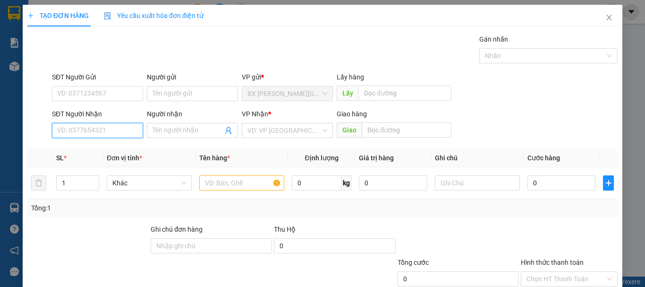
click at [99, 126] on input "SĐT Người Nhận" at bounding box center [97, 130] width 91 height 15
click at [81, 135] on input "098411123" at bounding box center [97, 130] width 91 height 15
click at [95, 127] on input "0984111123" at bounding box center [97, 130] width 91 height 15
type input "0984111123"
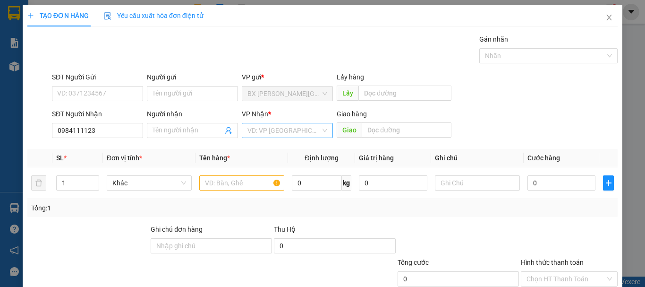
drag, startPoint x: 313, startPoint y: 138, endPoint x: 316, endPoint y: 132, distance: 6.6
click at [313, 137] on div "[PERSON_NAME] * VD: VP [GEOGRAPHIC_DATA]" at bounding box center [287, 125] width 91 height 33
click at [316, 132] on input "search" at bounding box center [283, 130] width 73 height 14
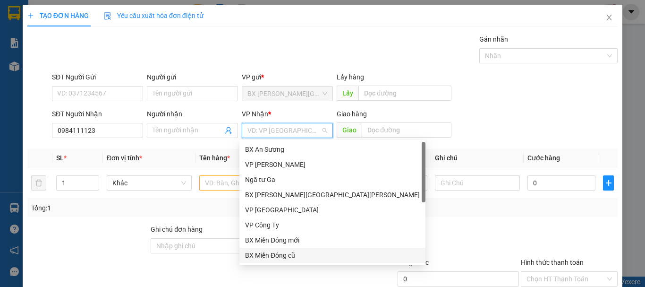
drag, startPoint x: 277, startPoint y: 259, endPoint x: 282, endPoint y: 244, distance: 16.0
click at [277, 257] on div "BX Miền Đông cũ" at bounding box center [332, 255] width 175 height 10
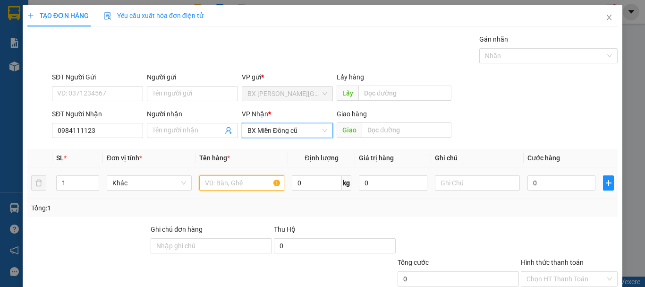
click at [254, 182] on input "text" at bounding box center [241, 182] width 85 height 15
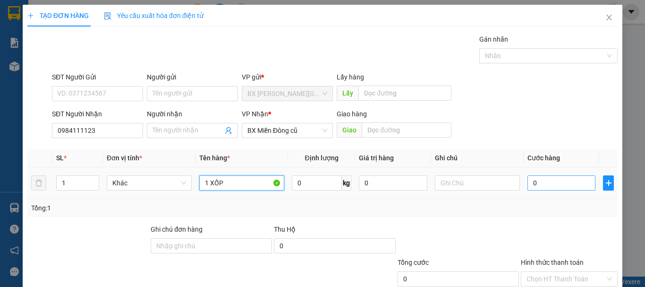
type input "1 XỐP"
click at [536, 183] on input "0" at bounding box center [561, 182] width 68 height 15
type input "9"
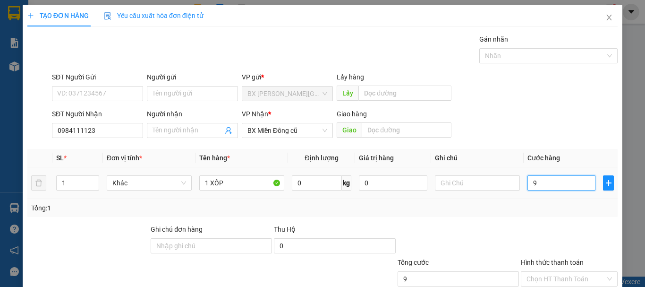
type input "90"
type input "900"
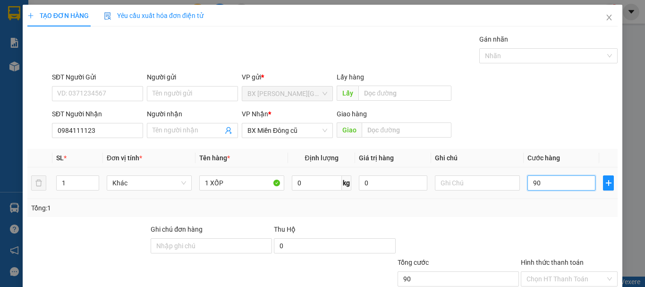
type input "900"
type input "9.000"
type input "90.000"
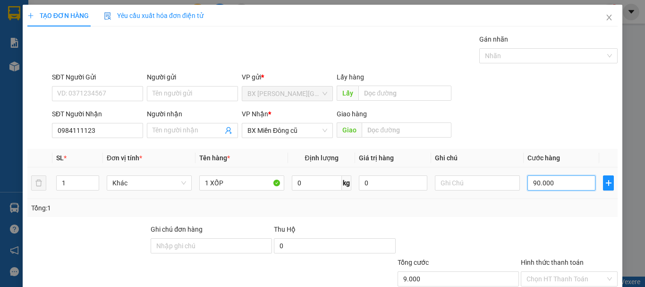
type input "90.000"
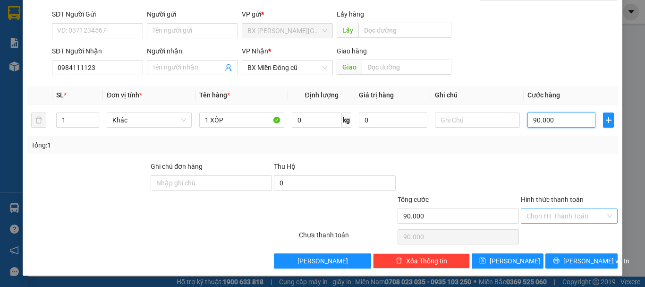
type input "90.000"
click at [576, 214] on input "Hình thức thanh toán" at bounding box center [565, 216] width 79 height 14
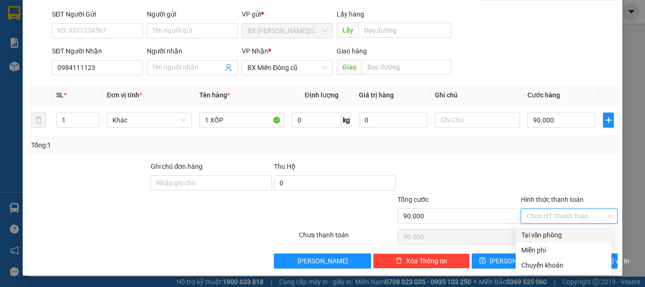
click at [543, 235] on div "Tại văn phòng" at bounding box center [563, 234] width 85 height 10
type input "0"
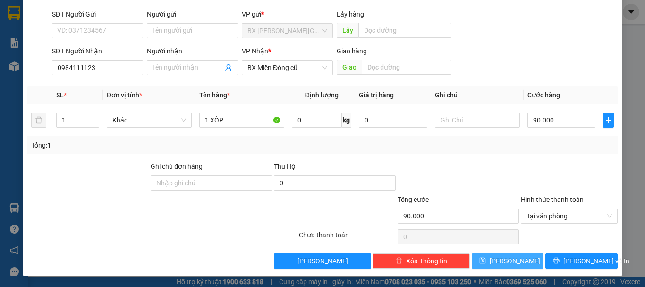
click at [507, 262] on span "[PERSON_NAME]" at bounding box center [515, 260] width 51 height 10
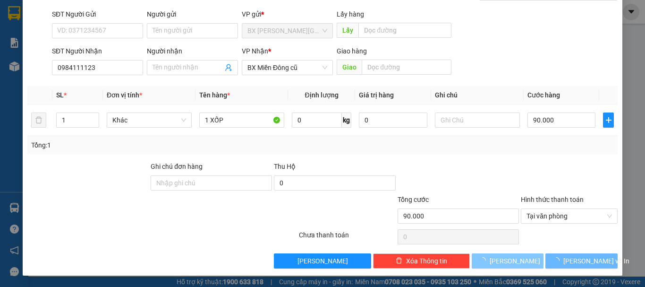
type input "0"
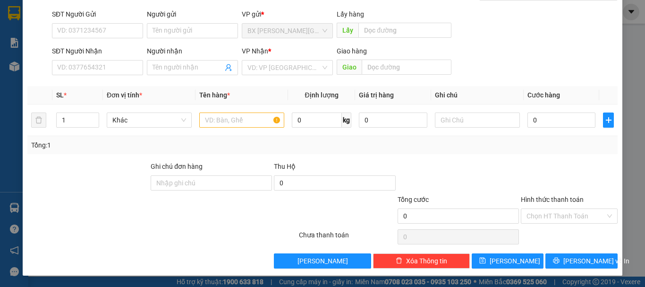
scroll to position [0, 0]
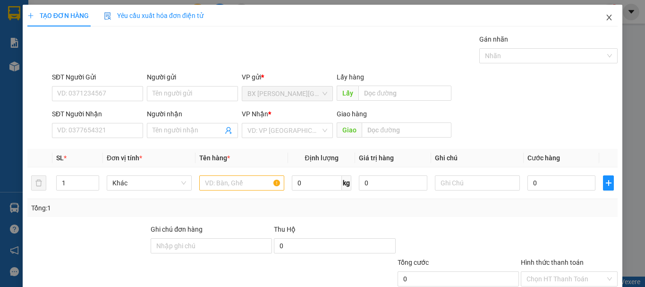
click at [605, 20] on icon "close" at bounding box center [609, 18] width 8 height 8
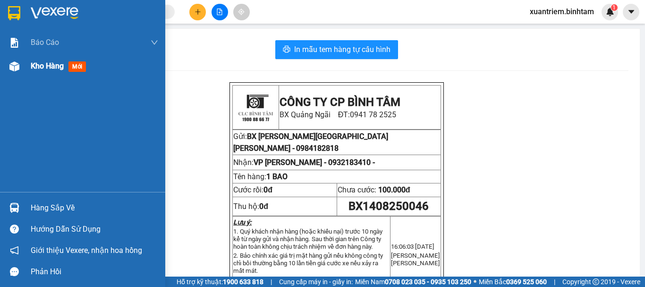
click at [26, 66] on div "Kho hàng mới" at bounding box center [82, 66] width 165 height 24
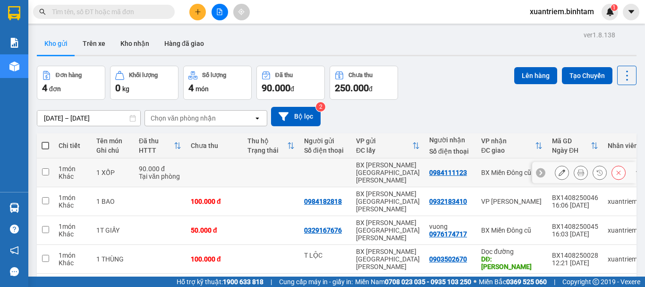
click at [108, 169] on div "1 XỐP" at bounding box center [112, 173] width 33 height 8
checkbox input "true"
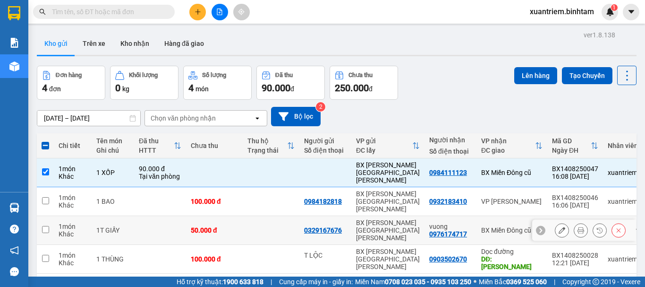
click at [210, 226] on div "50.000 đ" at bounding box center [214, 230] width 47 height 8
checkbox input "true"
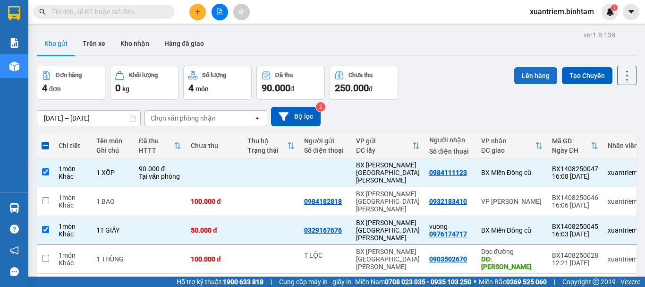
click at [537, 78] on button "Lên hàng" at bounding box center [535, 75] width 43 height 17
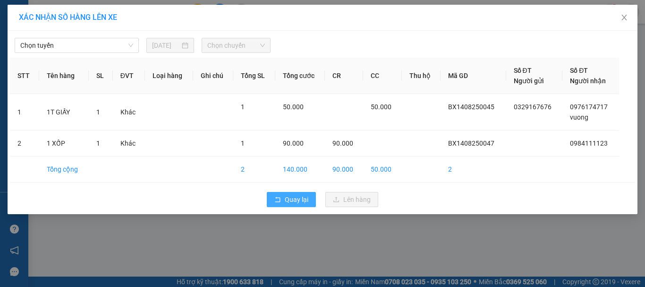
click at [289, 198] on span "Quay lại" at bounding box center [297, 199] width 24 height 10
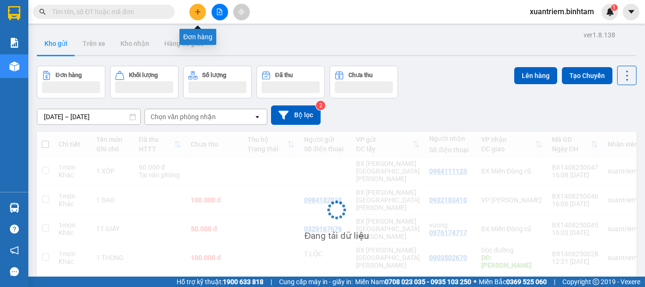
click at [195, 15] on button at bounding box center [197, 12] width 17 height 17
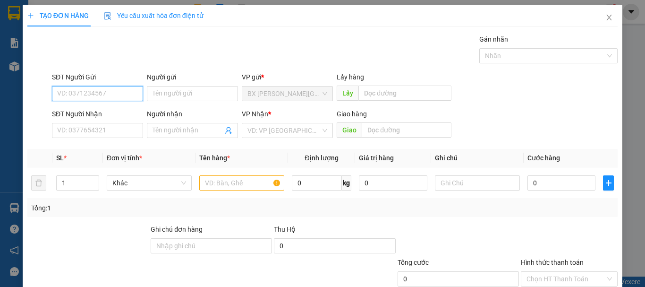
click at [138, 93] on input "SĐT Người Gửi" at bounding box center [97, 93] width 91 height 15
click at [117, 90] on input "0914999952" at bounding box center [97, 93] width 91 height 15
type input "0914999952"
click at [112, 138] on div "SĐT Người Nhận VD: 0377654321" at bounding box center [97, 125] width 91 height 33
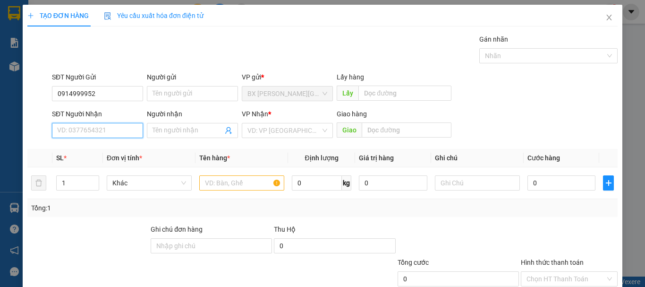
click at [113, 135] on input "SĐT Người Nhận" at bounding box center [97, 130] width 91 height 15
drag, startPoint x: 143, startPoint y: 135, endPoint x: 160, endPoint y: 127, distance: 18.6
click at [157, 129] on div "SĐT Người Nhận VD: 0377654321 Người nhận Tên người nhận VP Nhận * VD: VP Sài Gò…" at bounding box center [334, 125] width 569 height 33
type input "0969666779"
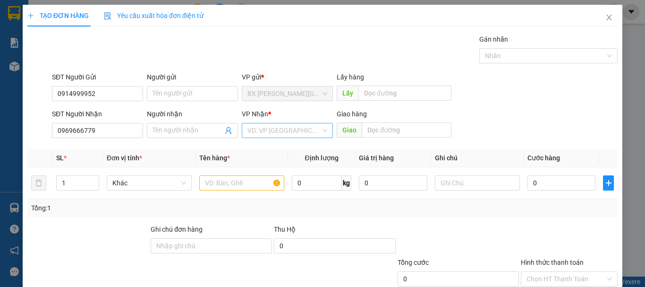
click at [275, 133] on input "search" at bounding box center [283, 130] width 73 height 14
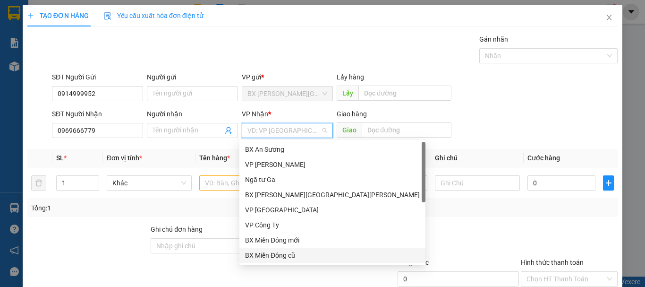
click at [282, 256] on div "BX Miền Đông cũ" at bounding box center [332, 255] width 175 height 10
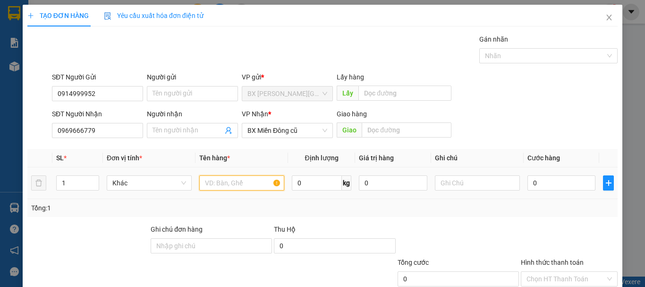
click at [249, 186] on input "text" at bounding box center [241, 182] width 85 height 15
type input "1 BÌ"
click at [548, 175] on div "0" at bounding box center [561, 182] width 68 height 19
click at [548, 179] on input "0" at bounding box center [561, 182] width 68 height 15
type input "4"
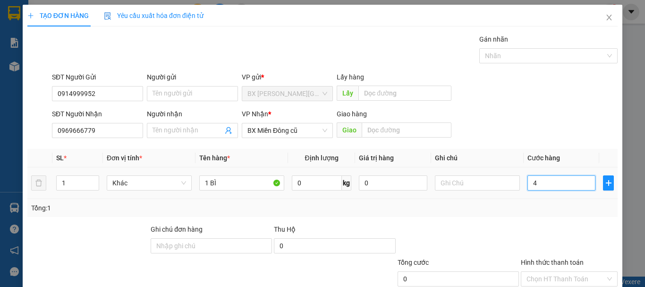
type input "4"
type input "40"
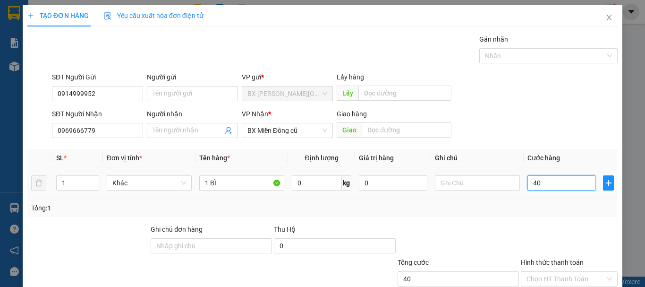
type input "400"
type input "4.000"
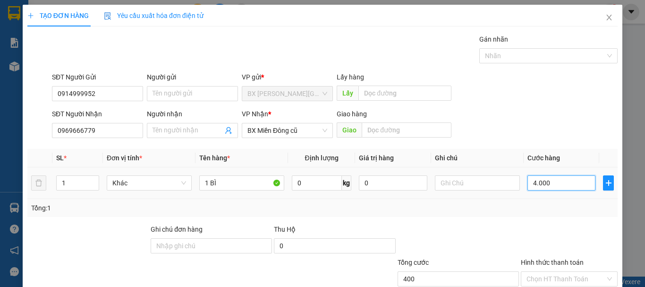
type input "4.000"
type input "40.000"
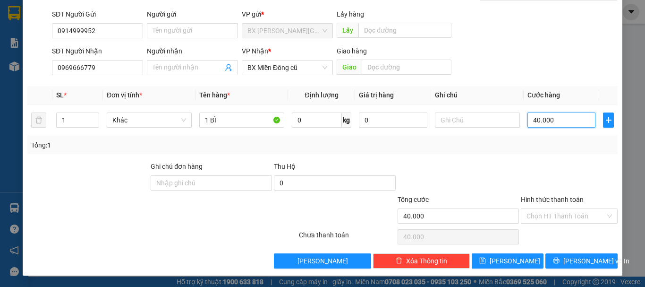
type input "40.000"
click at [556, 250] on div "Transit Pickup Surcharge Ids Transit Deliver Surcharge Ids Transit Deliver Surc…" at bounding box center [322, 119] width 590 height 297
click at [564, 255] on button "[PERSON_NAME] và In" at bounding box center [581, 260] width 72 height 15
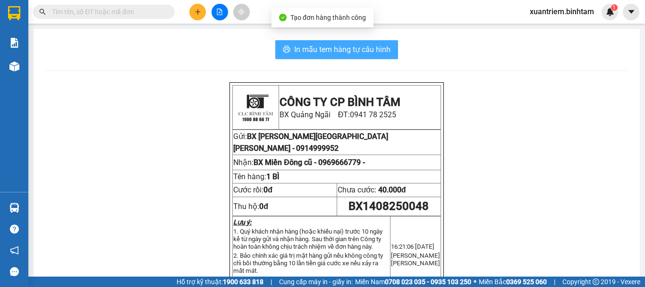
click at [363, 52] on span "In mẫu tem hàng tự cấu hình" at bounding box center [342, 49] width 96 height 12
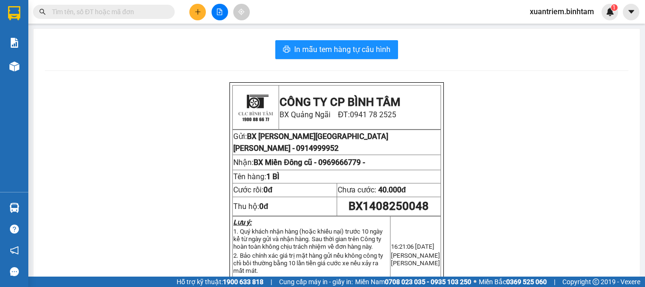
click at [194, 8] on button at bounding box center [197, 12] width 17 height 17
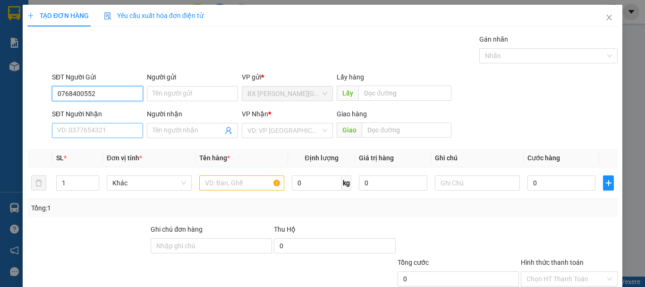
type input "0768400552"
click at [93, 136] on input "SĐT Người Nhận" at bounding box center [97, 130] width 91 height 15
click at [93, 136] on input "0971673976" at bounding box center [97, 130] width 91 height 15
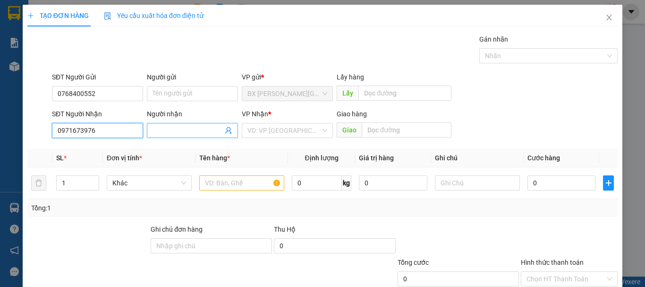
type input "0971673976"
click at [200, 127] on input "Người nhận" at bounding box center [188, 130] width 70 height 10
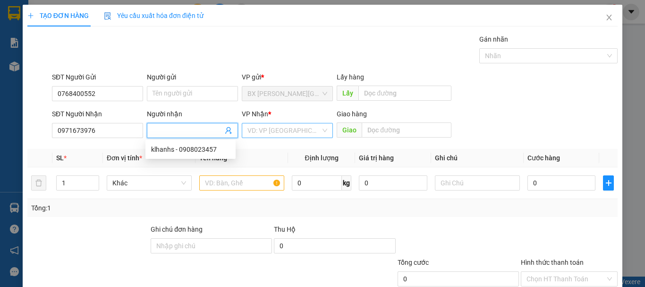
click at [284, 126] on input "search" at bounding box center [283, 130] width 73 height 14
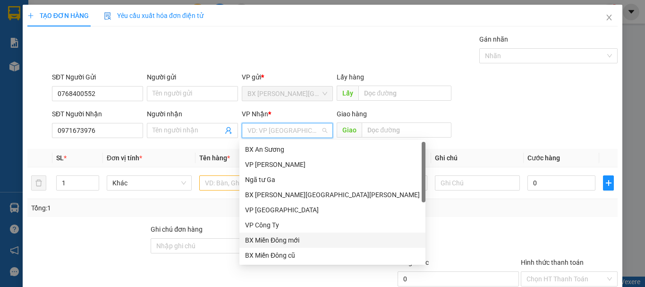
scroll to position [30, 0]
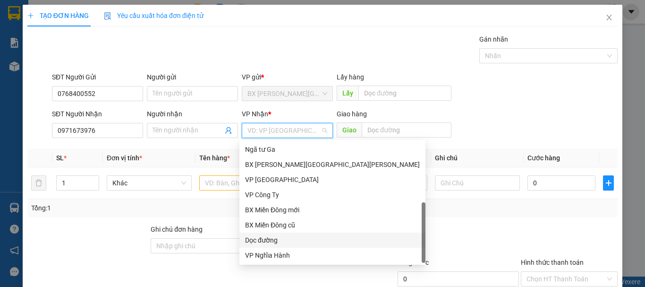
click at [277, 240] on div "Dọc đường" at bounding box center [332, 240] width 175 height 10
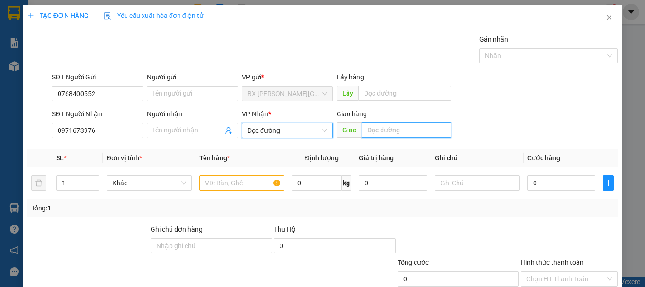
click at [385, 127] on input "text" at bounding box center [407, 129] width 90 height 15
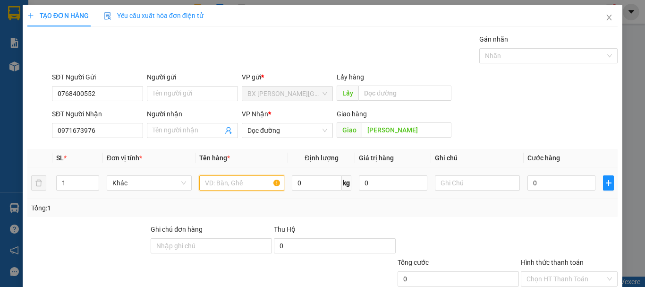
click at [252, 183] on input "text" at bounding box center [241, 182] width 85 height 15
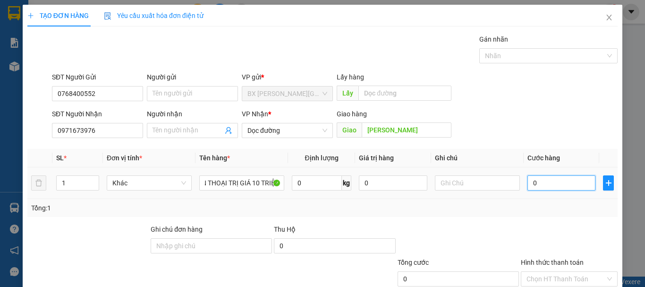
click at [544, 182] on input "0" at bounding box center [561, 182] width 68 height 15
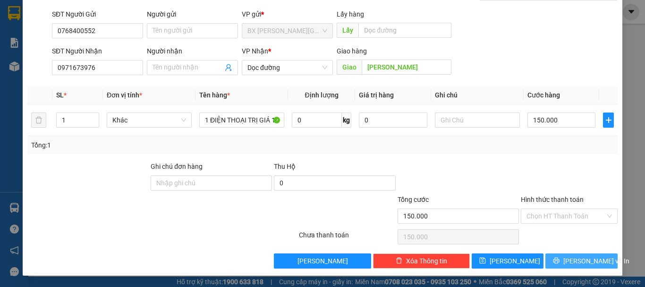
click at [555, 261] on button "[PERSON_NAME] và In" at bounding box center [581, 260] width 72 height 15
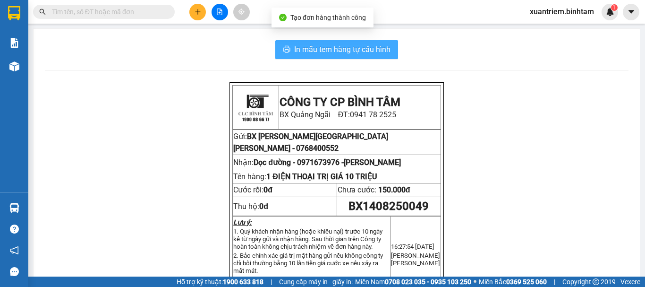
click at [340, 56] on button "In mẫu tem hàng tự cấu hình" at bounding box center [336, 49] width 123 height 19
click at [353, 53] on span "In mẫu tem hàng tự cấu hình" at bounding box center [342, 49] width 96 height 12
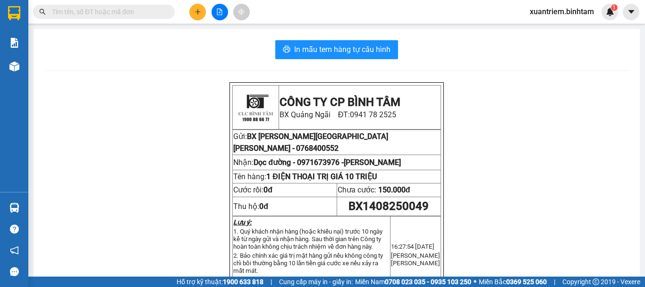
click at [92, 13] on input "text" at bounding box center [107, 12] width 111 height 10
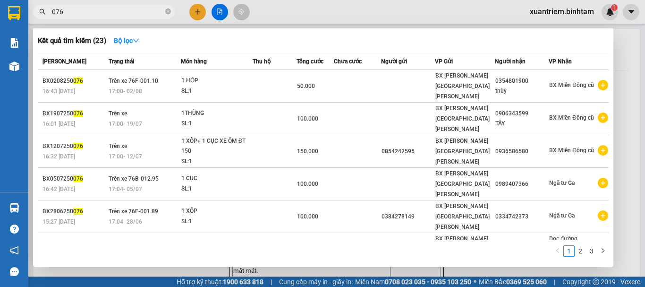
click at [195, 4] on div at bounding box center [322, 143] width 645 height 287
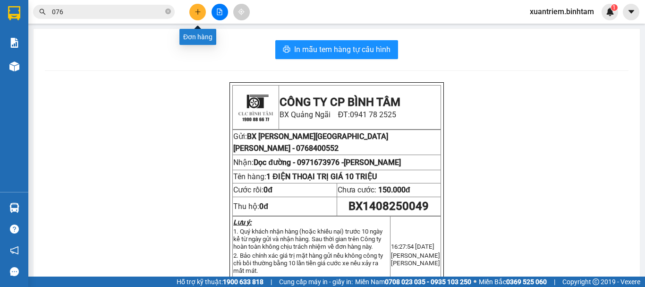
click at [201, 15] on button at bounding box center [197, 12] width 17 height 17
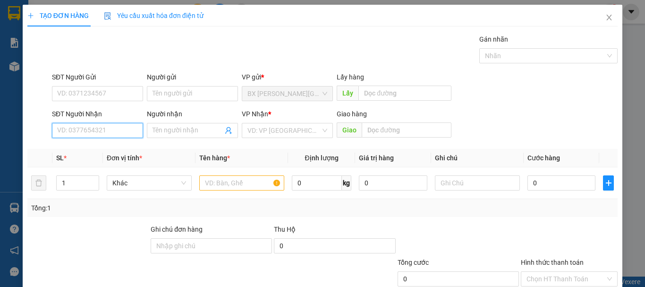
click at [120, 126] on input "SĐT Người Nhận" at bounding box center [97, 130] width 91 height 15
click at [106, 150] on div "0912938039 - cúc" at bounding box center [96, 149] width 79 height 10
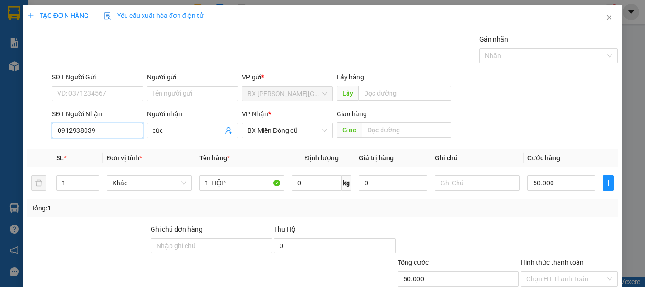
scroll to position [63, 0]
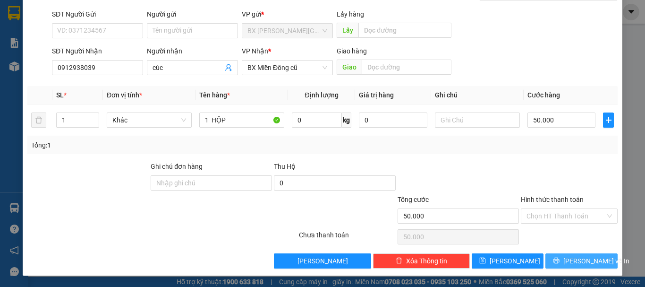
click at [575, 261] on span "[PERSON_NAME] và In" at bounding box center [596, 260] width 66 height 10
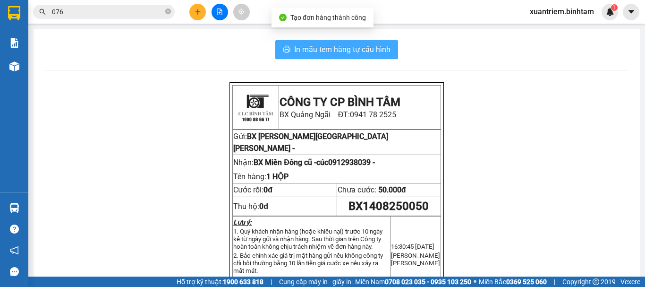
click at [351, 50] on span "In mẫu tem hàng tự cấu hình" at bounding box center [342, 49] width 96 height 12
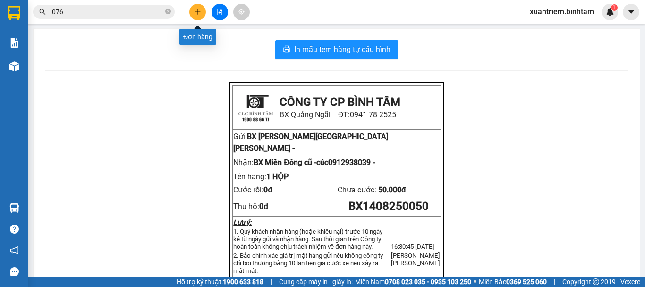
click at [195, 15] on icon "plus" at bounding box center [198, 11] width 7 height 7
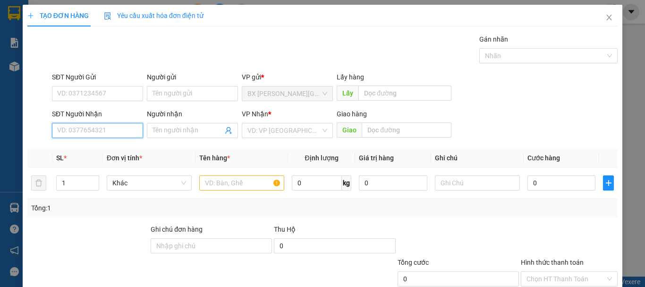
click at [136, 126] on input "SĐT Người Nhận" at bounding box center [97, 130] width 91 height 15
click at [127, 132] on input "0937808579" at bounding box center [97, 130] width 91 height 15
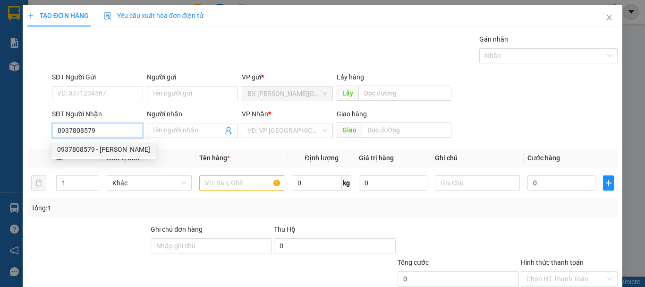
click at [102, 153] on div "0937808579 - [PERSON_NAME]" at bounding box center [103, 149] width 93 height 10
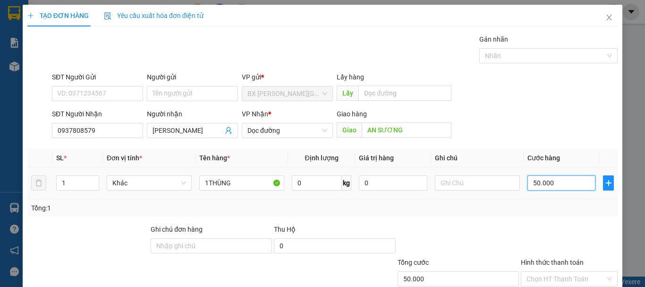
click at [563, 182] on input "50.000" at bounding box center [561, 182] width 68 height 15
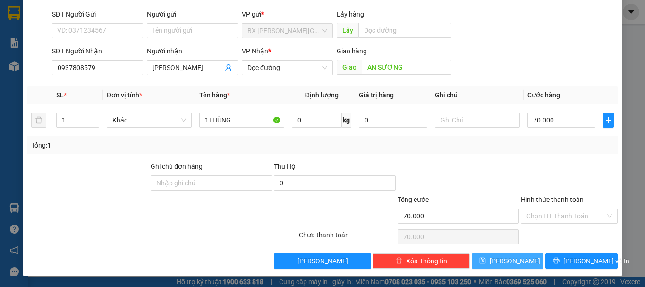
click at [496, 265] on button "[PERSON_NAME]" at bounding box center [508, 260] width 72 height 15
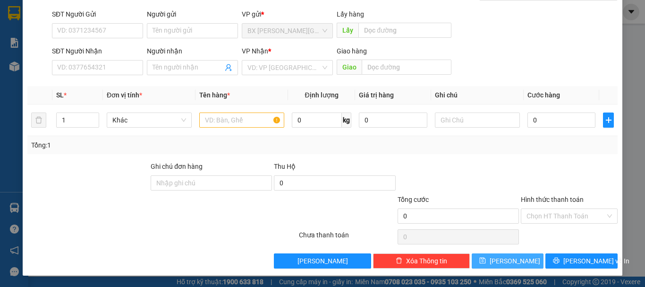
scroll to position [0, 0]
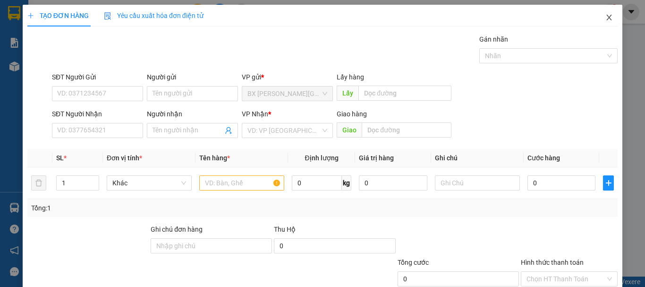
click at [605, 21] on icon "close" at bounding box center [609, 18] width 8 height 8
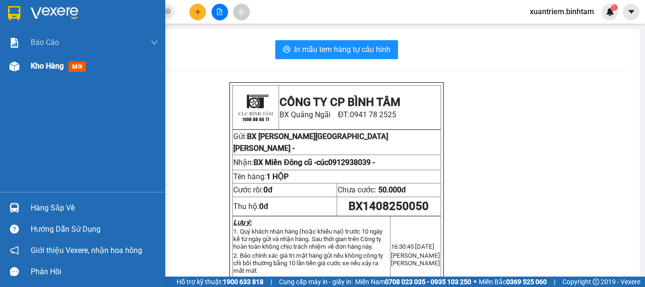
click at [36, 63] on span "Kho hàng" at bounding box center [47, 65] width 33 height 9
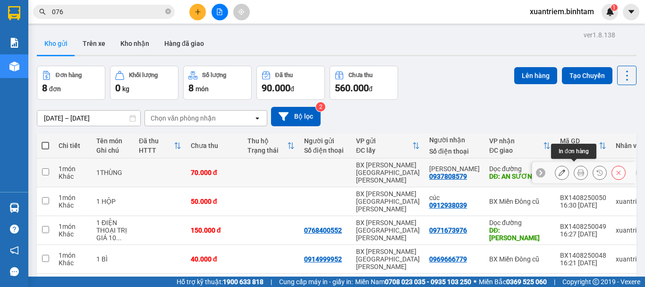
click at [577, 169] on icon at bounding box center [580, 172] width 7 height 7
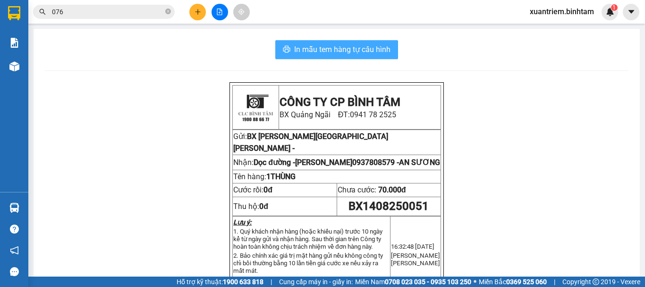
click at [332, 50] on span "In mẫu tem hàng tự cấu hình" at bounding box center [342, 49] width 96 height 12
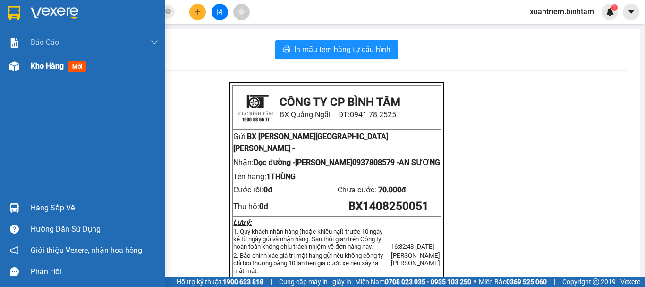
click at [27, 63] on div "Kho hàng mới" at bounding box center [82, 66] width 165 height 24
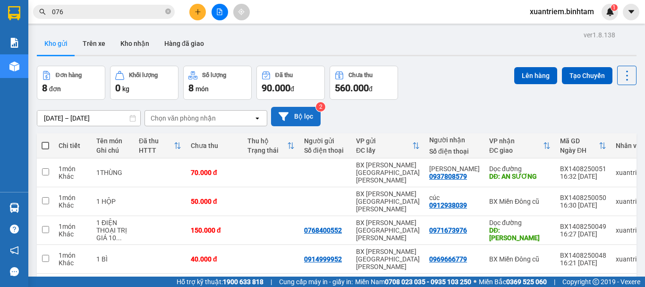
click at [305, 117] on button "Bộ lọc" at bounding box center [296, 116] width 50 height 19
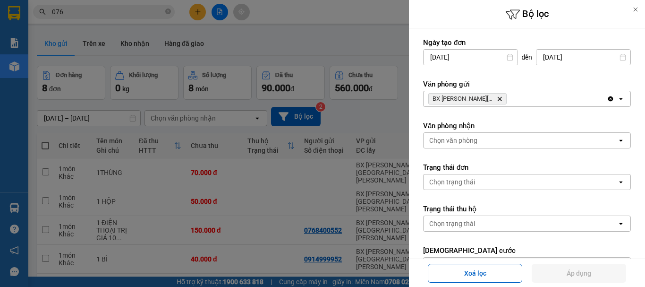
click at [512, 102] on div "BX Quảng Ngãi Delete" at bounding box center [515, 98] width 183 height 15
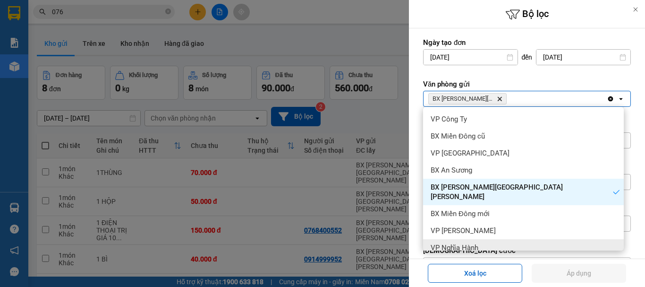
click at [491, 239] on div "VP Nghĩa Hành" at bounding box center [523, 247] width 201 height 17
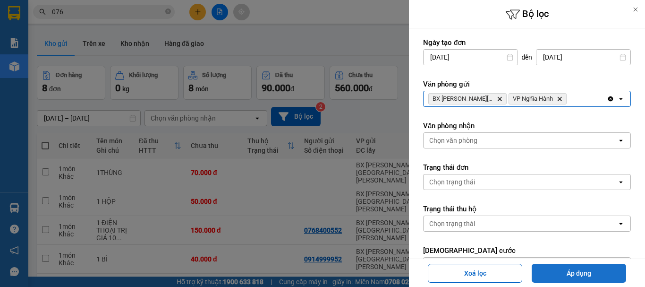
click at [578, 271] on button "Áp dụng" at bounding box center [579, 272] width 94 height 19
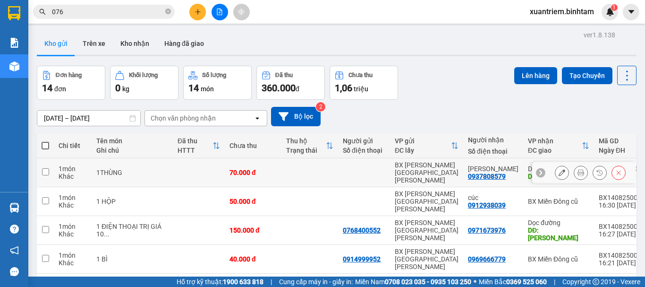
click at [269, 169] on div "70.000 đ" at bounding box center [252, 173] width 47 height 8
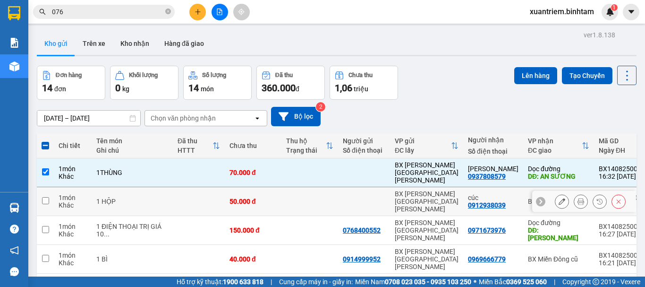
scroll to position [94, 0]
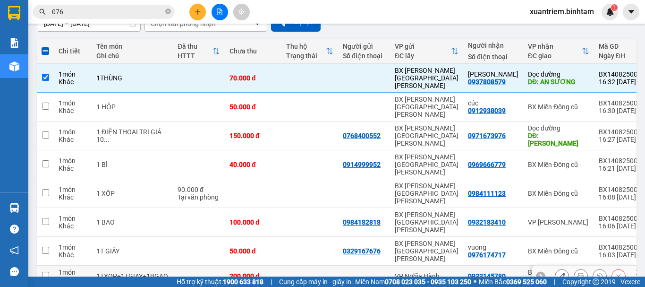
click at [302, 265] on td at bounding box center [309, 275] width 57 height 21
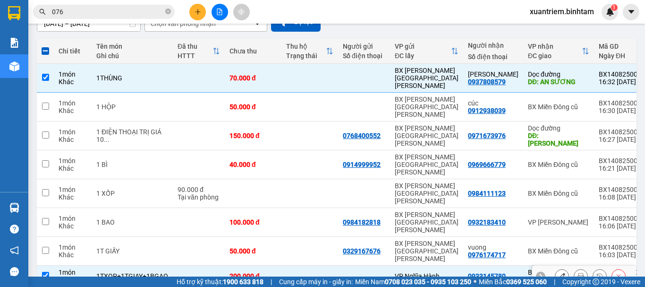
scroll to position [137, 0]
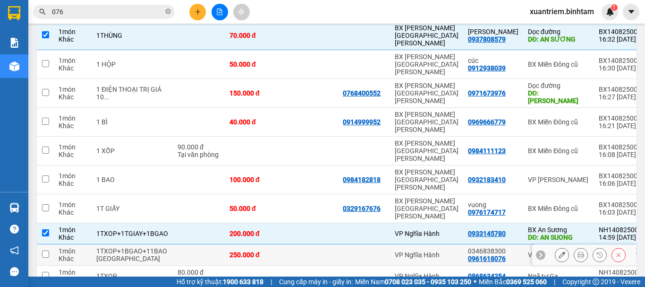
click at [289, 244] on td at bounding box center [309, 254] width 57 height 21
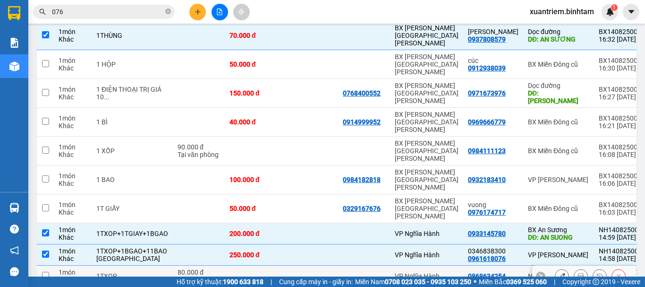
click at [285, 265] on td at bounding box center [309, 275] width 57 height 21
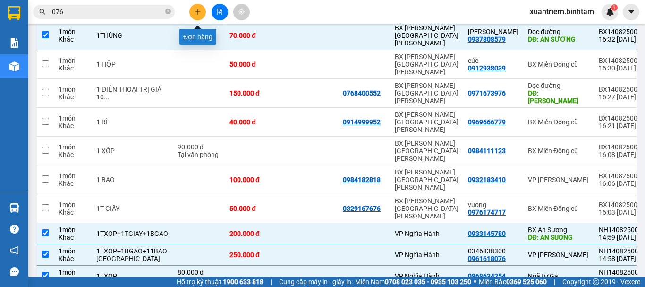
click at [196, 15] on button at bounding box center [197, 12] width 17 height 17
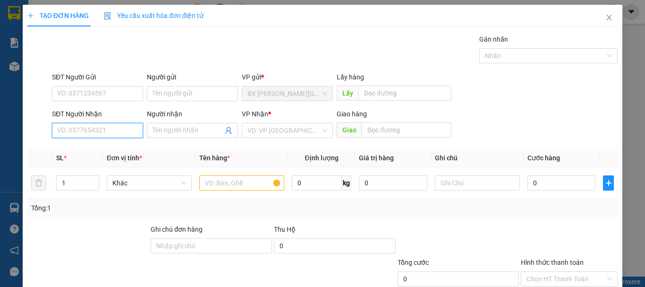
click at [95, 134] on input "SĐT Người Nhận" at bounding box center [97, 130] width 91 height 15
click at [126, 130] on input "0903370441" at bounding box center [97, 130] width 91 height 15
click at [118, 152] on div "0903370441 - a phú" at bounding box center [96, 149] width 79 height 10
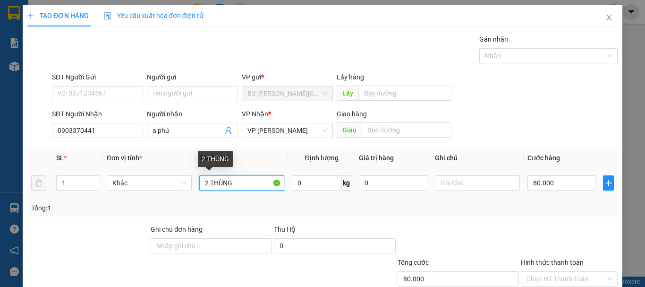
click at [204, 184] on input "2 THÙNG" at bounding box center [241, 182] width 85 height 15
click at [209, 184] on input "2 THÙNG" at bounding box center [241, 182] width 85 height 15
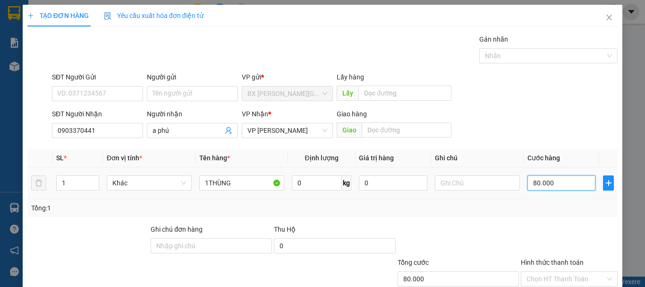
click at [555, 176] on input "80.000" at bounding box center [561, 182] width 68 height 15
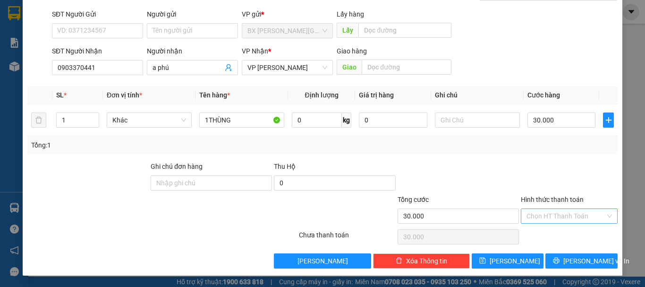
click at [562, 212] on input "Hình thức thanh toán" at bounding box center [565, 216] width 79 height 14
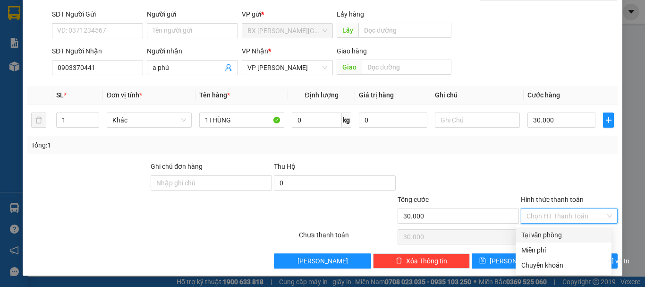
click at [492, 163] on div at bounding box center [458, 177] width 123 height 33
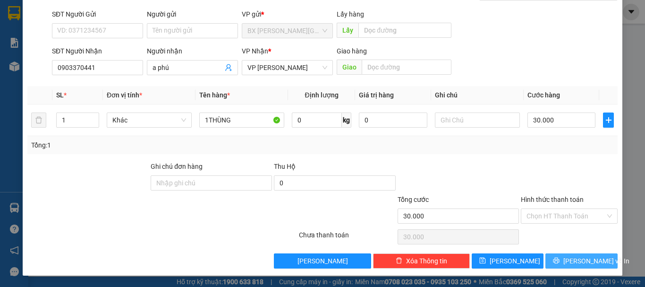
click at [560, 259] on icon "printer" at bounding box center [556, 260] width 7 height 7
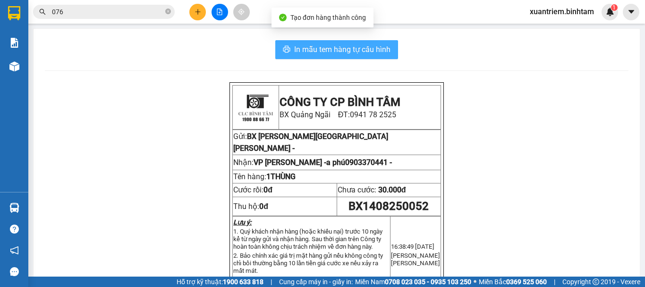
click at [319, 45] on span "In mẫu tem hàng tự cấu hình" at bounding box center [342, 49] width 96 height 12
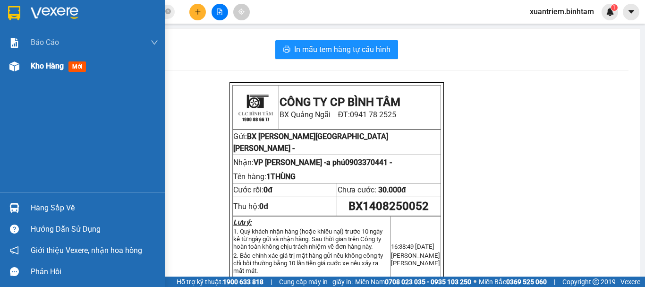
click at [20, 62] on div at bounding box center [14, 66] width 17 height 17
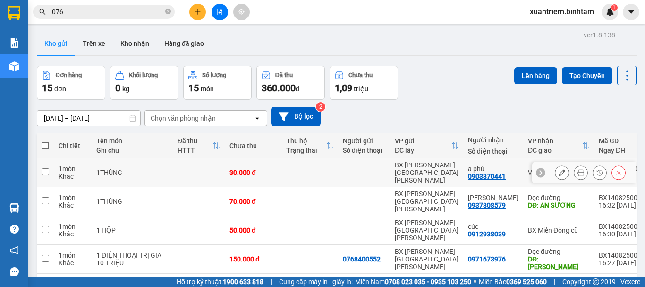
click at [166, 169] on div "1THÙNG" at bounding box center [132, 173] width 72 height 8
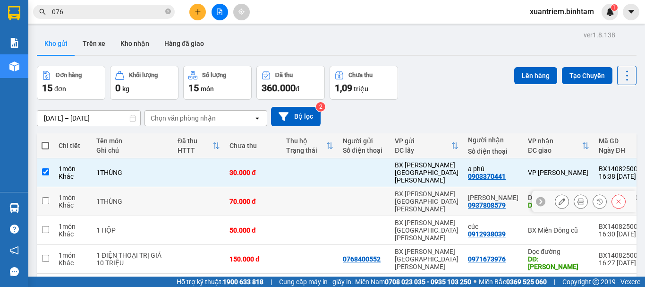
click at [154, 197] on div "1THÙNG" at bounding box center [132, 201] width 72 height 8
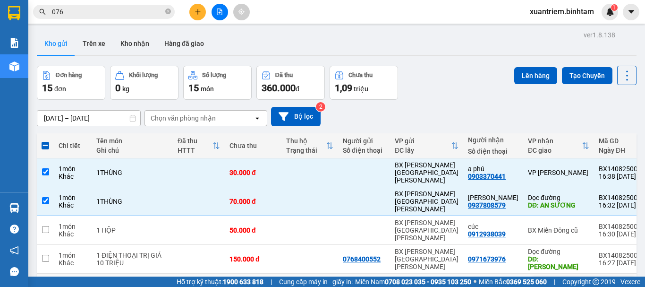
scroll to position [94, 0]
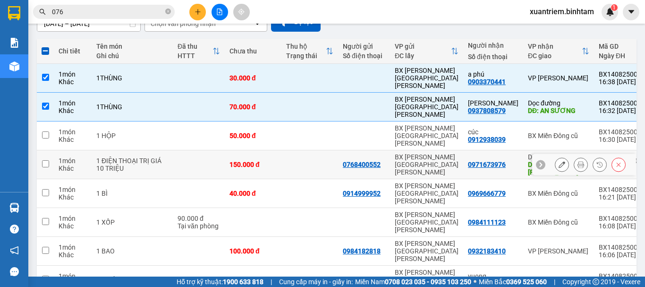
click at [256, 161] on div "150.000 đ" at bounding box center [252, 165] width 47 height 8
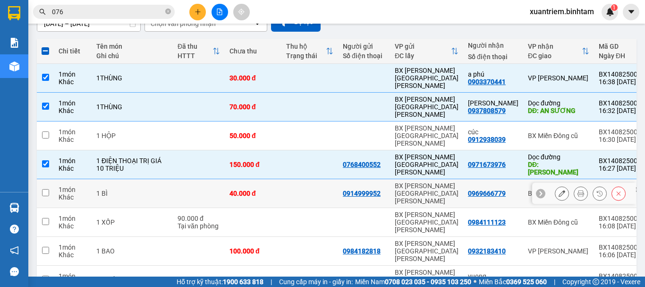
scroll to position [137, 0]
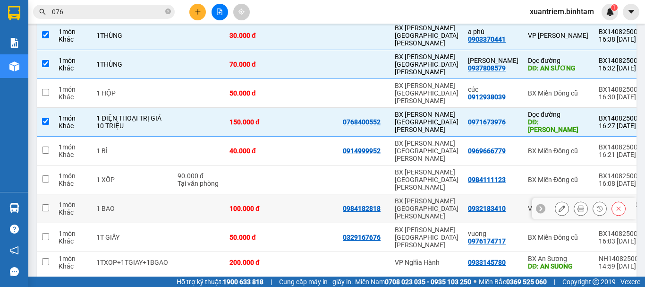
click at [260, 204] on div "100.000 đ" at bounding box center [252, 208] width 47 height 8
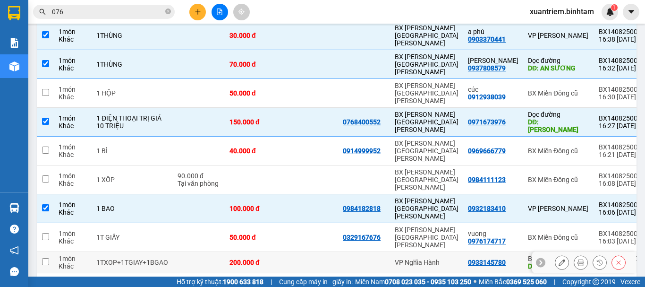
click at [262, 258] on div "200.000 đ" at bounding box center [252, 262] width 47 height 8
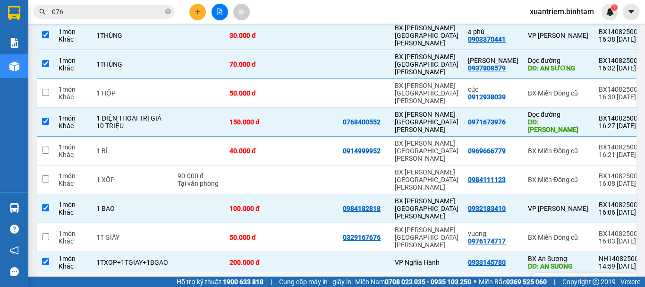
click at [252, 273] on td "250.000 đ" at bounding box center [253, 283] width 57 height 21
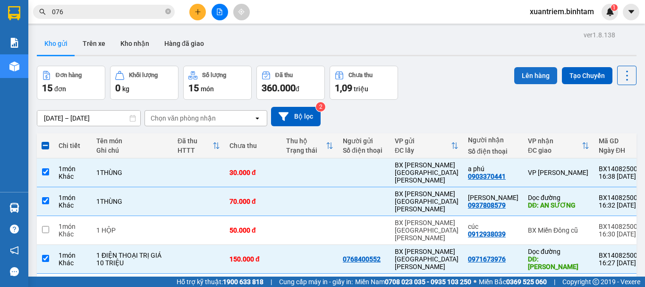
click at [538, 75] on button "Lên hàng" at bounding box center [535, 75] width 43 height 17
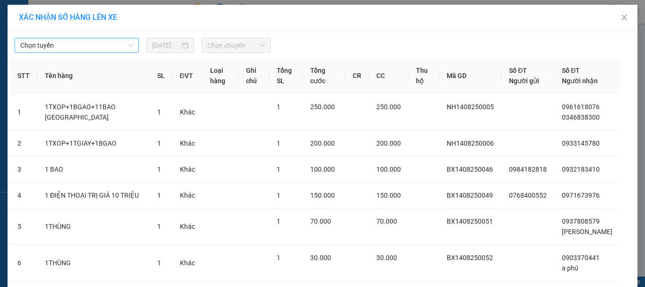
click at [98, 45] on span "Chọn tuyến" at bounding box center [76, 45] width 113 height 14
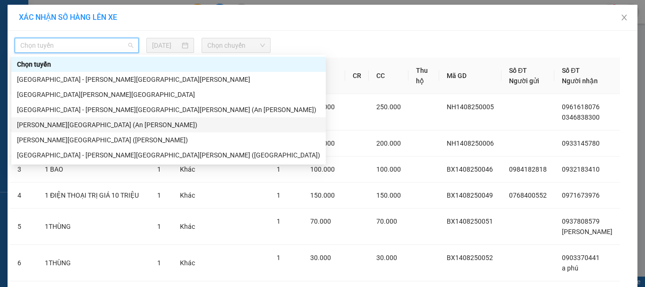
click at [86, 124] on div "[PERSON_NAME][GEOGRAPHIC_DATA] (An [PERSON_NAME])" at bounding box center [168, 124] width 303 height 10
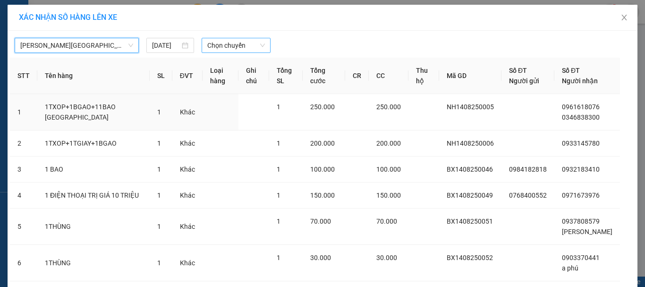
click at [226, 47] on span "Chọn chuyến" at bounding box center [236, 45] width 58 height 14
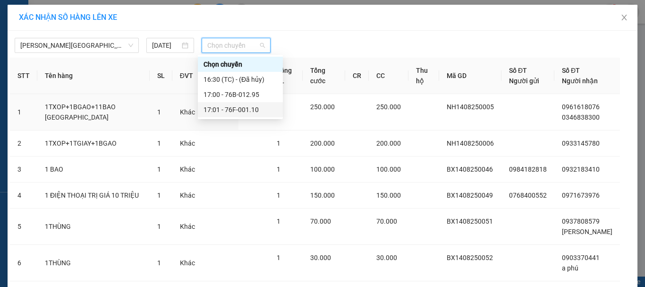
click at [242, 107] on div "17:01 - 76F-001.10" at bounding box center [241, 109] width 74 height 10
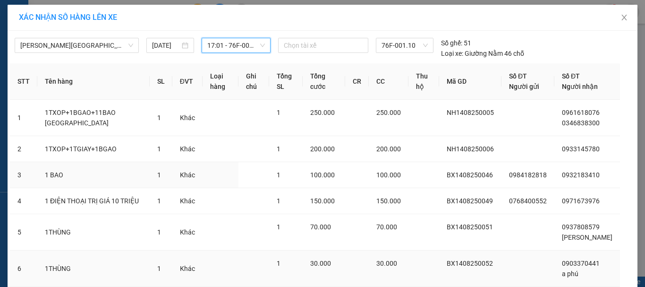
scroll to position [79, 0]
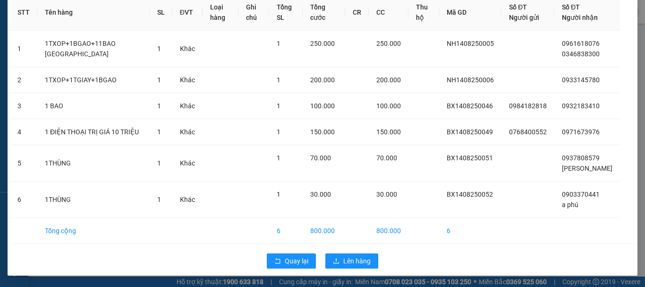
click at [362, 250] on div "Quay lại Lên hàng" at bounding box center [322, 260] width 625 height 25
click at [362, 255] on button "Lên hàng" at bounding box center [351, 260] width 53 height 15
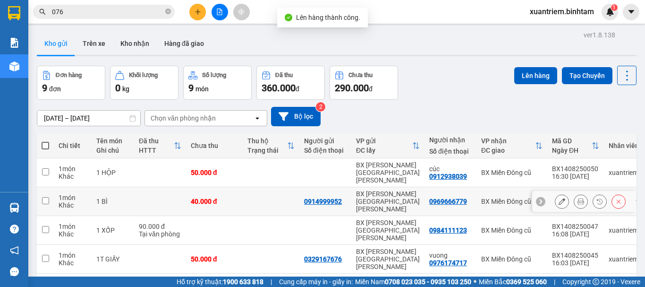
scroll to position [123, 0]
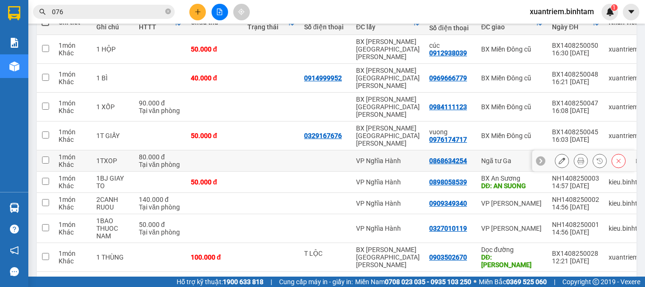
click at [224, 150] on td at bounding box center [214, 160] width 57 height 21
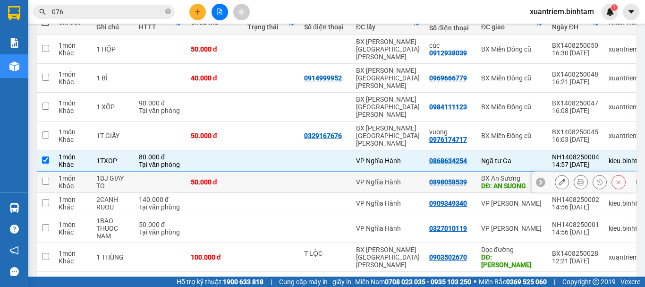
click at [229, 178] on div "50.000 đ" at bounding box center [214, 182] width 47 height 8
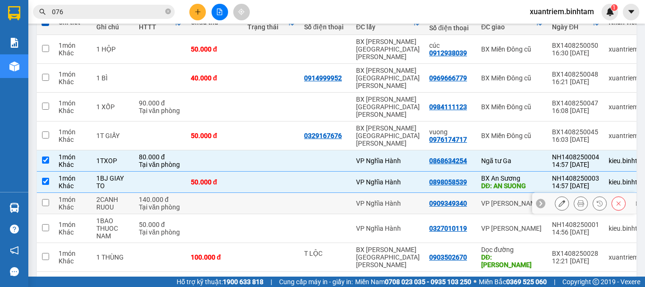
click at [230, 193] on td at bounding box center [214, 203] width 57 height 21
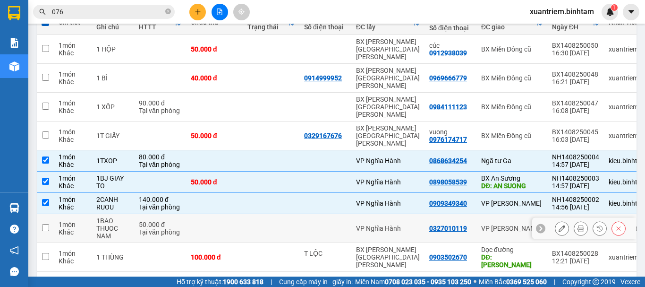
click at [219, 214] on td at bounding box center [214, 228] width 57 height 29
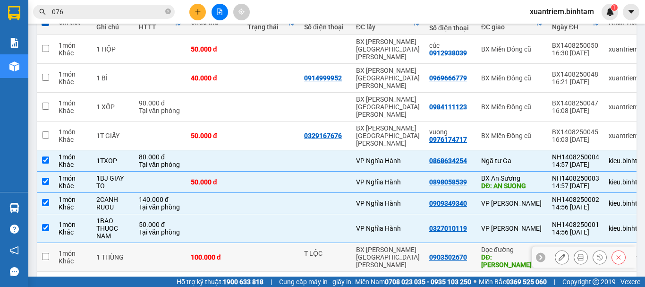
click at [211, 243] on td "100.000 đ" at bounding box center [214, 257] width 57 height 29
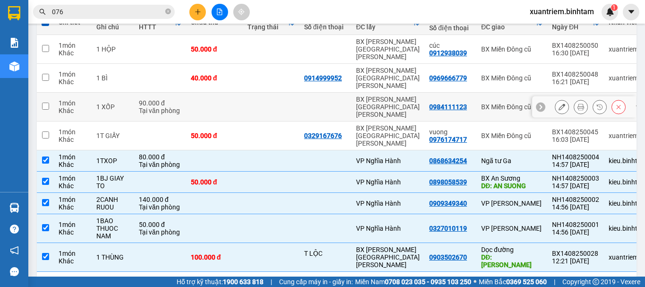
scroll to position [0, 0]
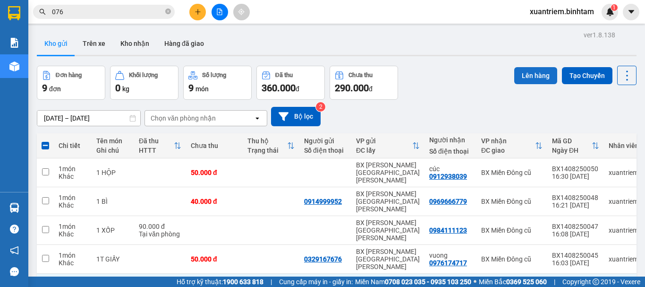
click at [528, 74] on button "Lên hàng" at bounding box center [535, 75] width 43 height 17
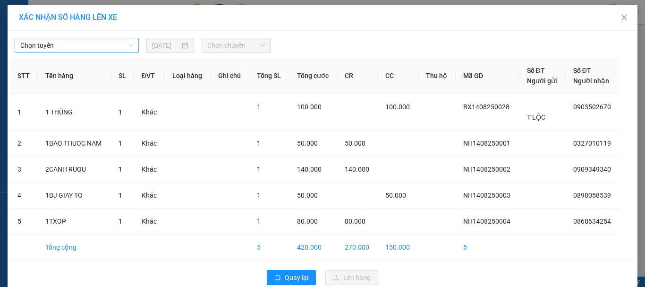
click at [91, 44] on span "Chọn tuyến" at bounding box center [76, 45] width 113 height 14
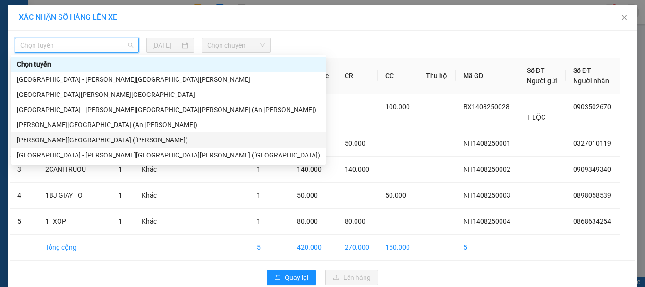
click at [88, 140] on div "[PERSON_NAME][GEOGRAPHIC_DATA] ([PERSON_NAME])" at bounding box center [168, 140] width 303 height 10
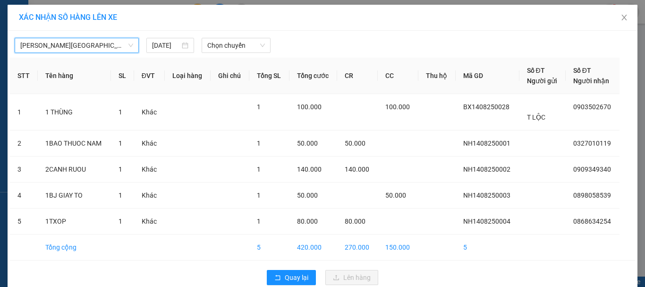
click at [89, 45] on span "[PERSON_NAME][GEOGRAPHIC_DATA] ([PERSON_NAME])" at bounding box center [76, 45] width 113 height 14
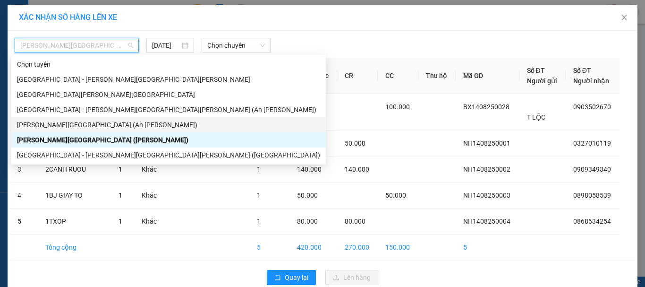
click at [90, 127] on div "[PERSON_NAME][GEOGRAPHIC_DATA] (An [PERSON_NAME])" at bounding box center [168, 124] width 303 height 10
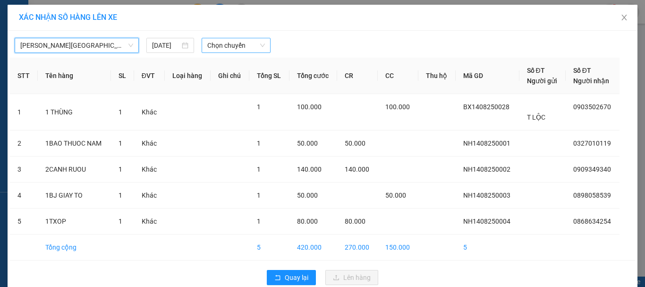
click at [232, 43] on span "Chọn chuyến" at bounding box center [236, 45] width 58 height 14
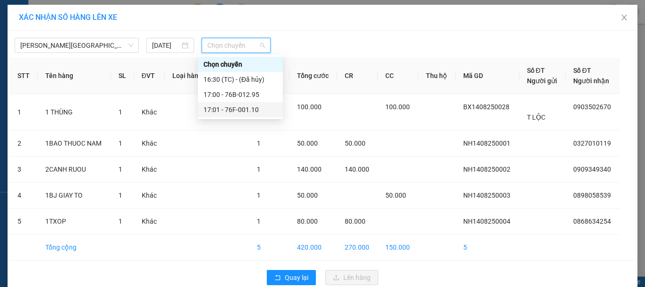
click at [243, 107] on div "17:01 - 76F-001.10" at bounding box center [241, 109] width 74 height 10
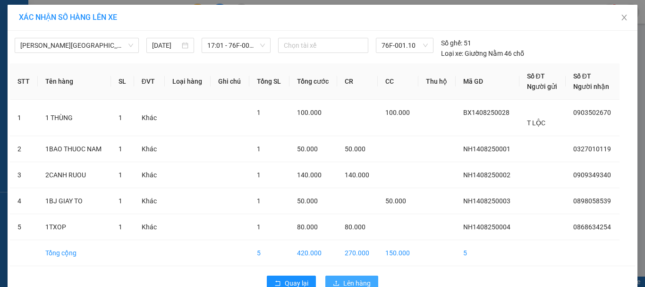
click at [343, 279] on span "Lên hàng" at bounding box center [356, 283] width 27 height 10
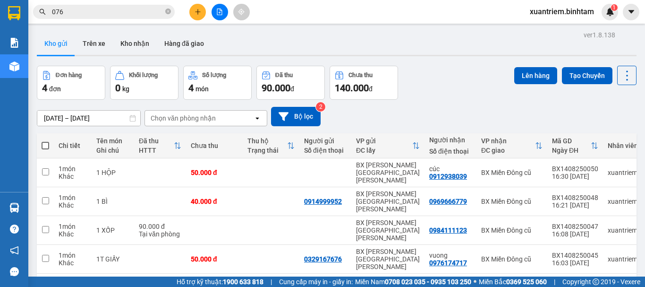
click at [46, 145] on span at bounding box center [46, 146] width 8 height 8
click at [45, 141] on input "checkbox" at bounding box center [45, 141] width 0 height 0
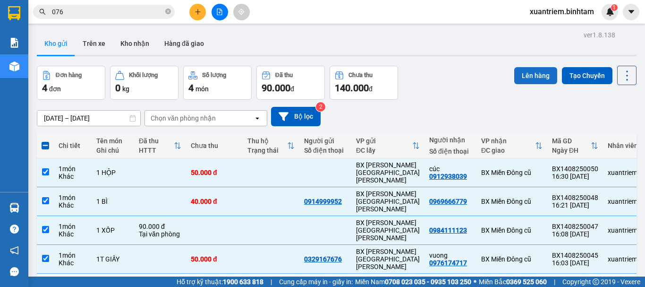
click at [526, 76] on button "Lên hàng" at bounding box center [535, 75] width 43 height 17
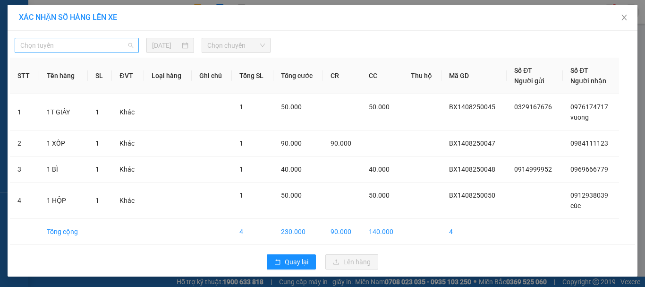
click at [120, 50] on span "Chọn tuyến" at bounding box center [76, 45] width 113 height 14
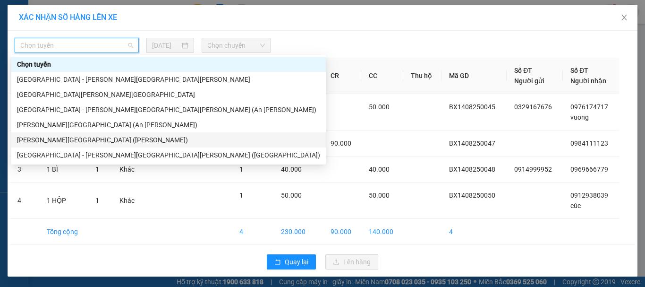
click at [82, 137] on div "[PERSON_NAME][GEOGRAPHIC_DATA] ([PERSON_NAME])" at bounding box center [168, 140] width 303 height 10
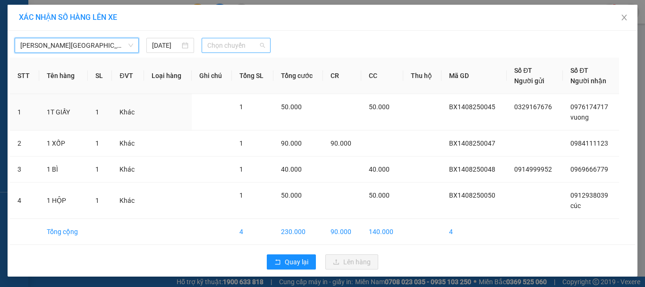
click at [254, 41] on span "Chọn chuyến" at bounding box center [236, 45] width 58 height 14
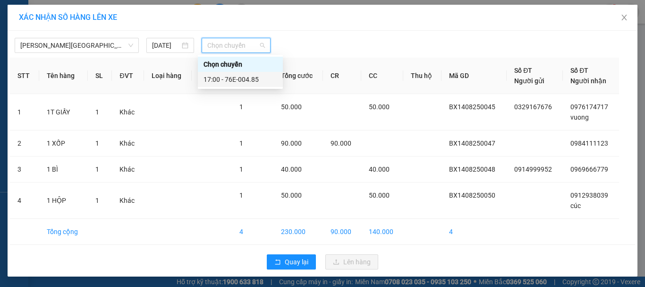
click at [238, 75] on div "17:00 - 76E-004.85" at bounding box center [241, 79] width 74 height 10
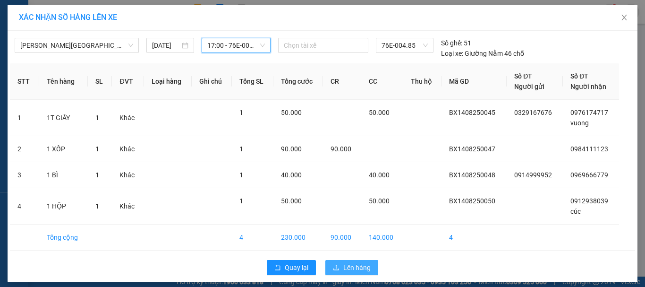
click at [350, 264] on span "Lên hàng" at bounding box center [356, 267] width 27 height 10
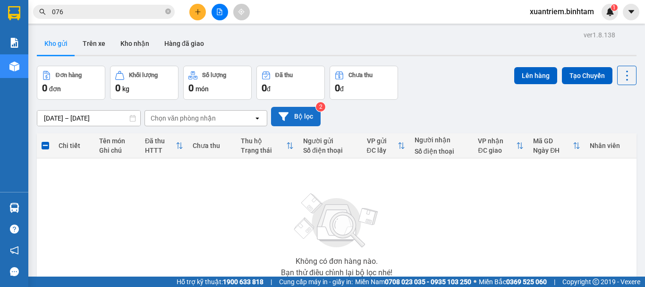
click at [306, 119] on button "Bộ lọc" at bounding box center [296, 116] width 50 height 19
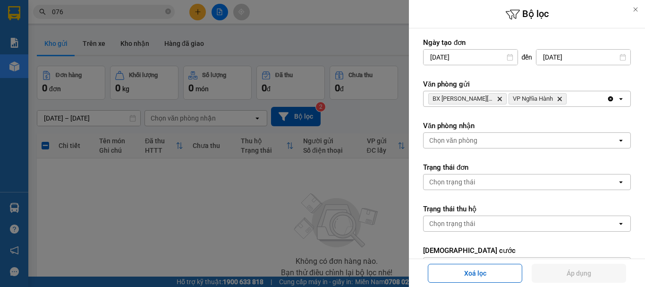
click at [138, 217] on div at bounding box center [322, 143] width 645 height 287
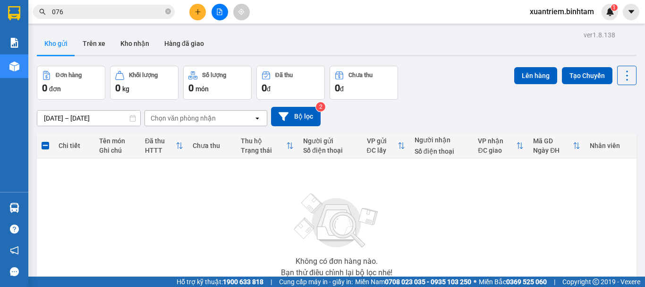
click at [222, 15] on button at bounding box center [220, 12] width 17 height 17
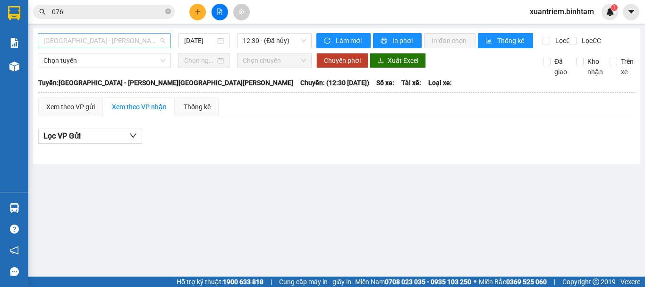
click at [99, 43] on span "[GEOGRAPHIC_DATA] - [PERSON_NAME][GEOGRAPHIC_DATA][PERSON_NAME]" at bounding box center [104, 41] width 122 height 14
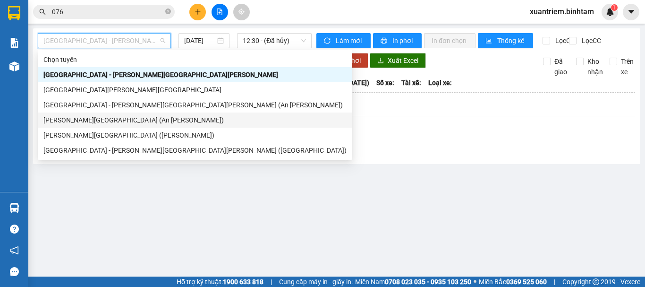
drag, startPoint x: 108, startPoint y: 118, endPoint x: 165, endPoint y: 73, distance: 73.0
click at [108, 118] on div "[PERSON_NAME][GEOGRAPHIC_DATA] (An [PERSON_NAME])" at bounding box center [194, 120] width 303 height 10
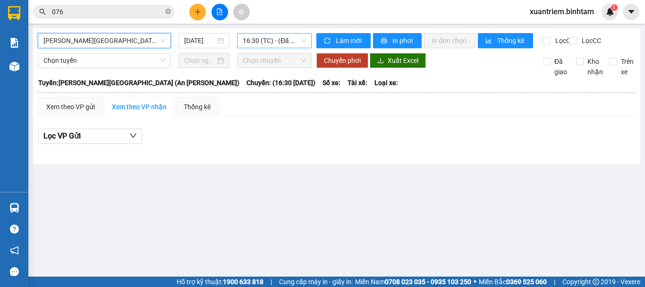
click at [276, 34] on span "16:30 (TC) - (Đã hủy)" at bounding box center [274, 41] width 63 height 14
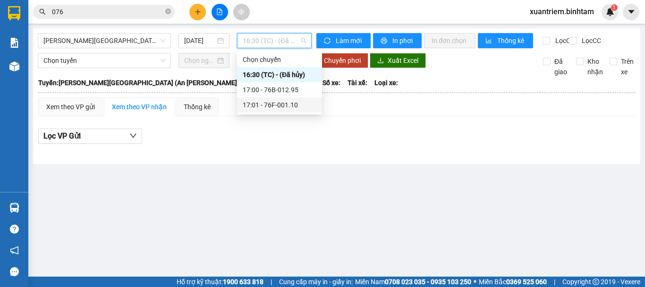
click at [287, 101] on div "17:01 - 76F-001.10" at bounding box center [280, 105] width 74 height 10
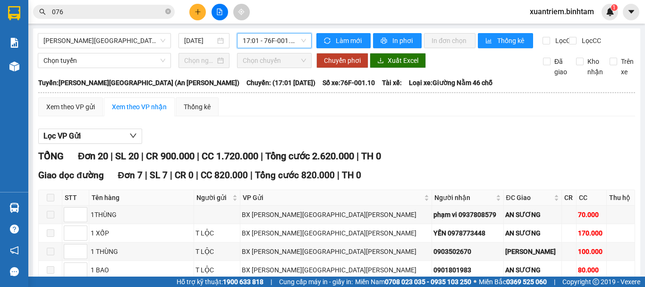
click at [121, 143] on button "Lọc VP Gửi" at bounding box center [90, 135] width 104 height 15
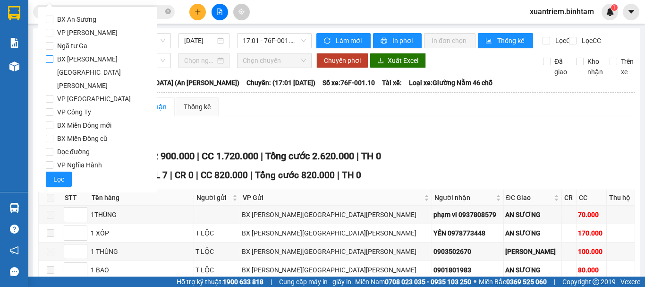
click at [100, 59] on span "BX [PERSON_NAME][GEOGRAPHIC_DATA][PERSON_NAME]" at bounding box center [101, 72] width 96 height 40
click at [53, 59] on input "BX [PERSON_NAME][GEOGRAPHIC_DATA][PERSON_NAME]" at bounding box center [50, 59] width 8 height 8
click at [88, 158] on span "VP Nghĩa Hành" at bounding box center [79, 164] width 52 height 13
click at [53, 161] on input "VP Nghĩa Hành" at bounding box center [50, 165] width 8 height 8
click at [55, 174] on span "Lọc" at bounding box center [58, 179] width 11 height 10
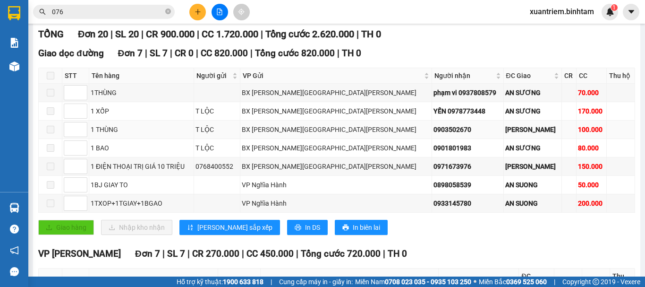
scroll to position [189, 0]
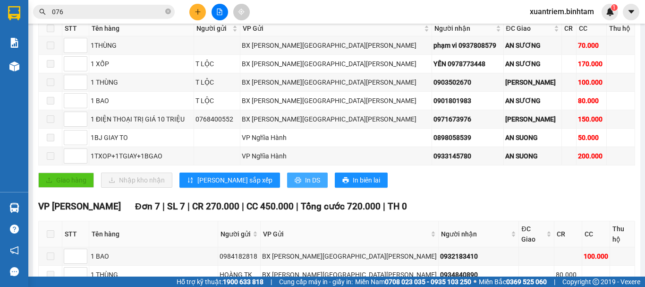
click at [305, 185] on span "In DS" at bounding box center [312, 180] width 15 height 10
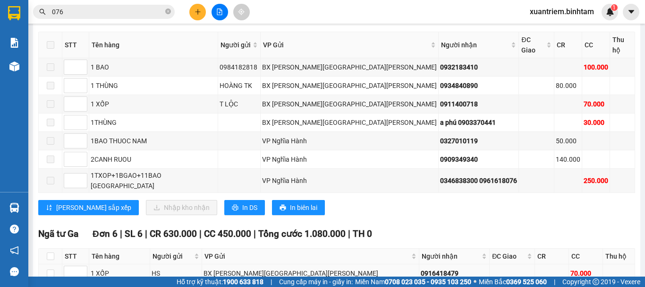
scroll to position [425, 0]
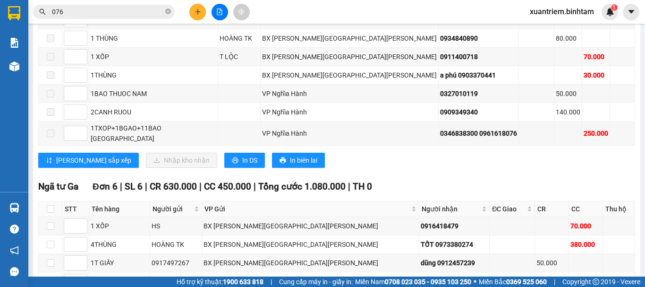
click at [320, 160] on div "VP [GEOGRAPHIC_DATA][PERSON_NAME] 7 | SL 7 | CR 270.000 | CC 450.000 | [PERSON_…" at bounding box center [336, 69] width 597 height 212
click at [224, 153] on button "In DS" at bounding box center [244, 160] width 41 height 15
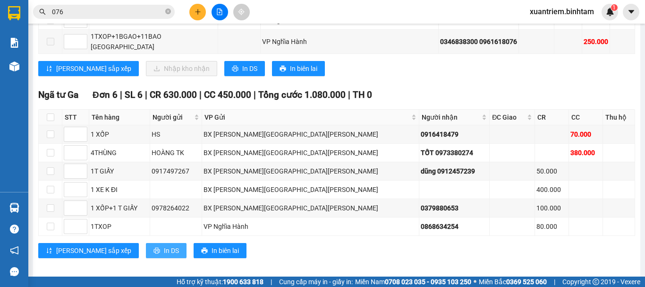
click at [146, 243] on button "In DS" at bounding box center [166, 250] width 41 height 15
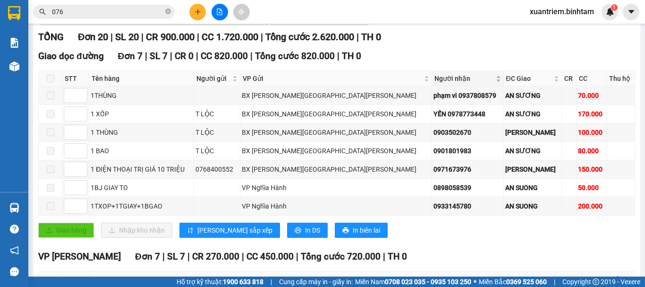
scroll to position [0, 0]
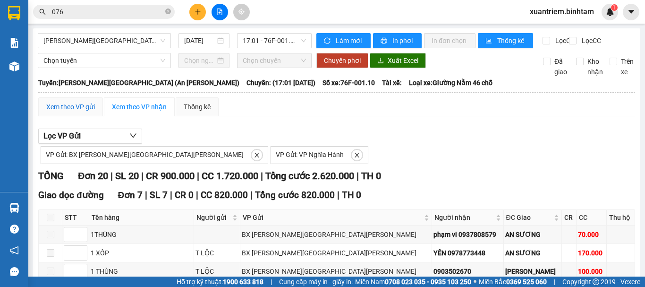
click at [89, 112] on div "Xem theo VP gửi" at bounding box center [70, 107] width 49 height 10
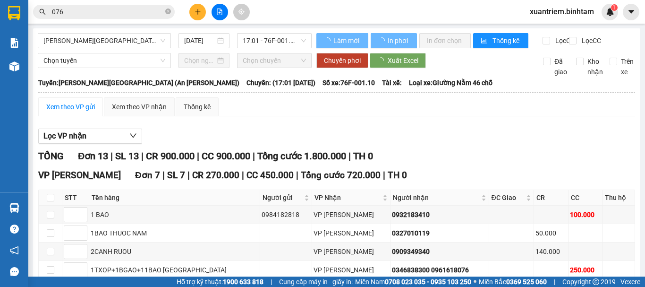
click at [124, 12] on input "076" at bounding box center [107, 12] width 111 height 10
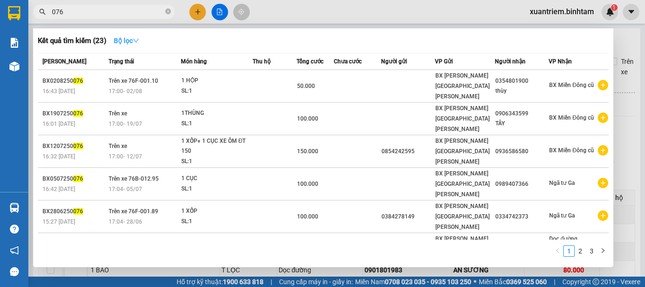
click at [120, 40] on strong "Bộ lọc" at bounding box center [126, 41] width 25 height 8
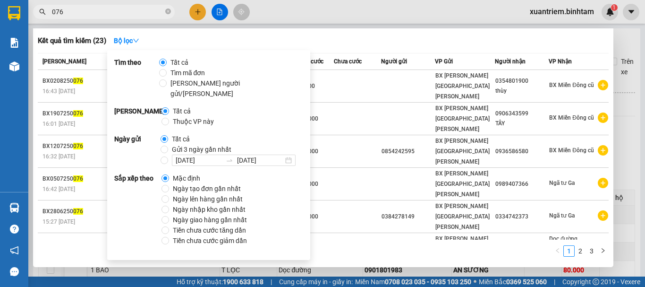
click at [623, 177] on div at bounding box center [322, 143] width 645 height 287
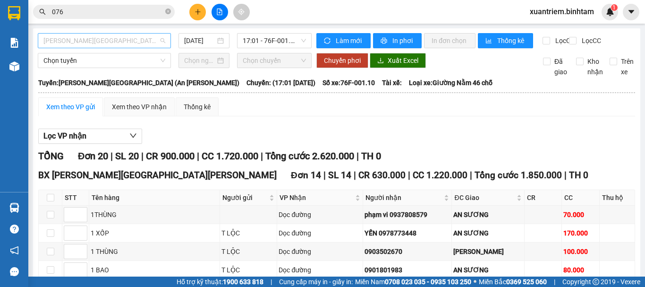
click at [99, 42] on span "[PERSON_NAME][GEOGRAPHIC_DATA] (An [PERSON_NAME])" at bounding box center [104, 41] width 122 height 14
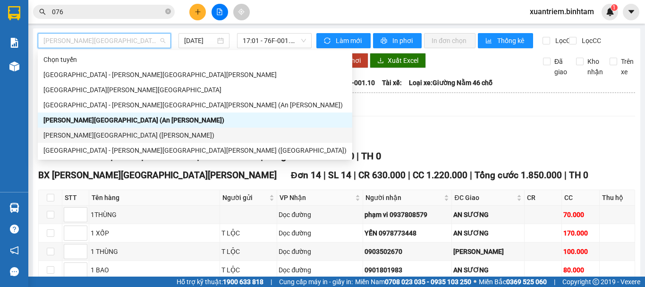
click at [116, 131] on div "[PERSON_NAME][GEOGRAPHIC_DATA] ([PERSON_NAME])" at bounding box center [194, 135] width 303 height 10
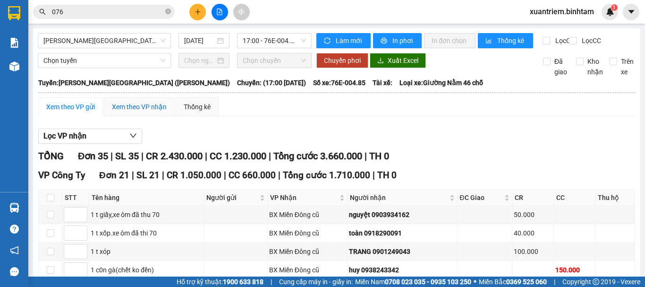
click at [136, 111] on div "Xem theo VP nhận" at bounding box center [139, 107] width 55 height 10
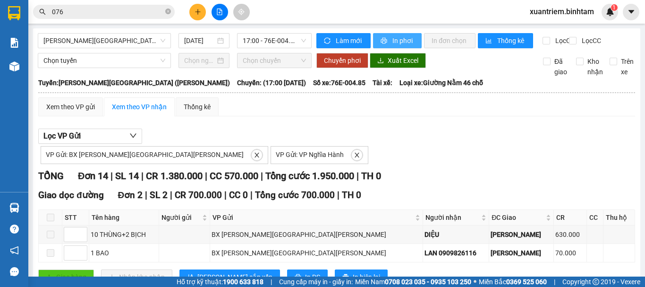
click at [405, 47] on button "In phơi" at bounding box center [397, 40] width 49 height 15
click at [200, 9] on icon "plus" at bounding box center [198, 11] width 7 height 7
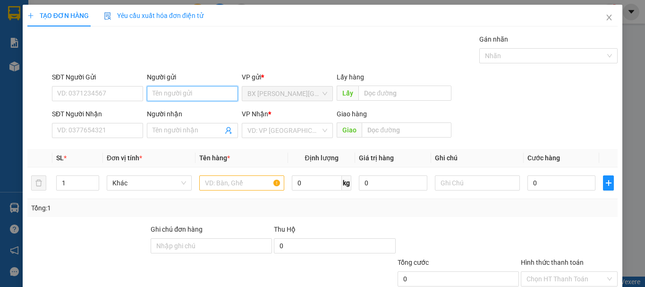
click at [183, 96] on input "Người gửi" at bounding box center [192, 93] width 91 height 15
click at [76, 138] on div "SĐT Người Nhận VD: 0377654321" at bounding box center [97, 125] width 91 height 33
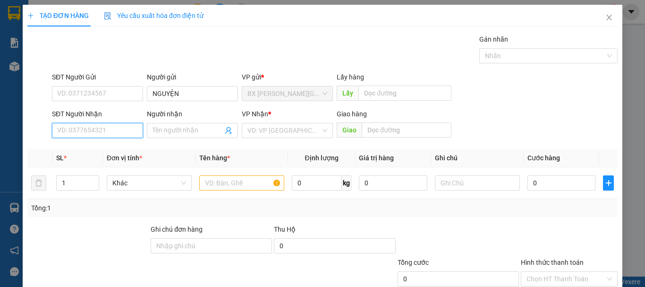
click at [83, 130] on input "SĐT Người Nhận" at bounding box center [97, 130] width 91 height 15
click at [120, 132] on input "0898988822" at bounding box center [97, 130] width 91 height 15
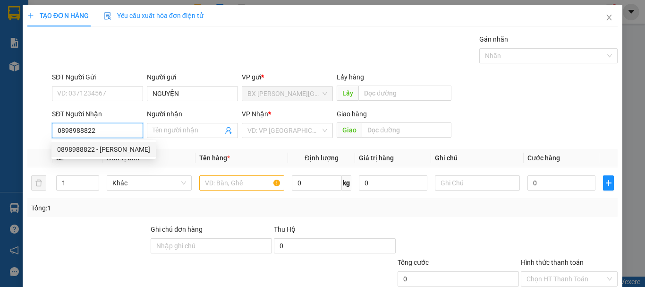
click at [118, 146] on div "0898988822 - [PERSON_NAME]" at bounding box center [103, 149] width 93 height 10
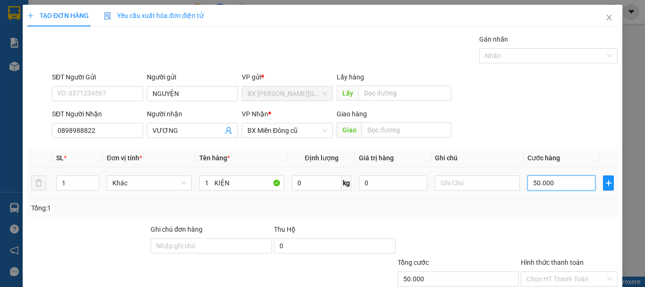
click at [564, 177] on input "50.000" at bounding box center [561, 182] width 68 height 15
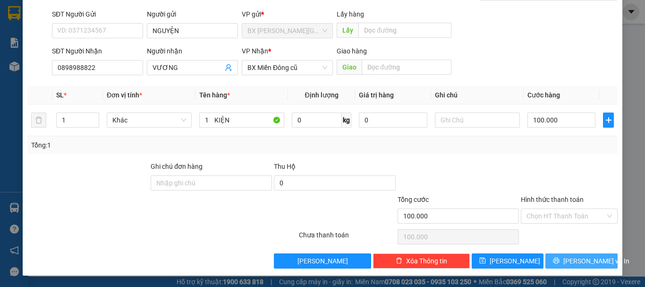
click at [583, 258] on span "[PERSON_NAME] và In" at bounding box center [596, 260] width 66 height 10
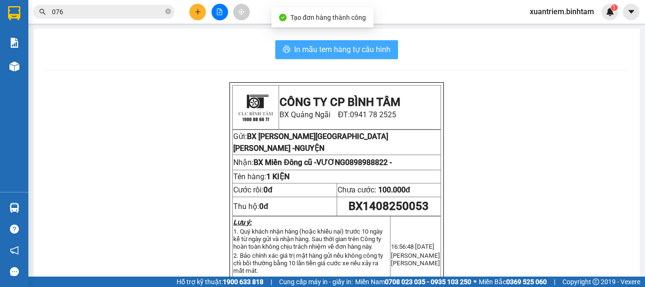
click at [363, 49] on span "In mẫu tem hàng tự cấu hình" at bounding box center [342, 49] width 96 height 12
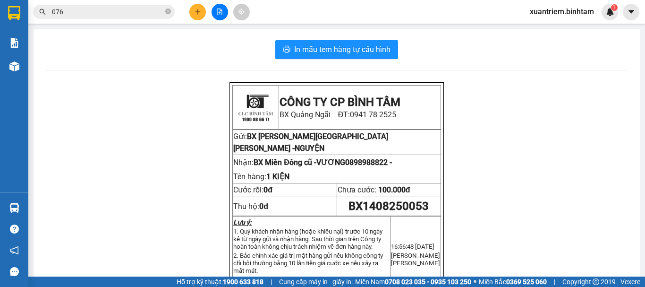
click at [471, 286] on html "Kết quả [PERSON_NAME] ( 23 ) Bộ lọc Mã ĐH Trạng thái Món hàng Thu hộ [PERSON_NA…" at bounding box center [322, 143] width 645 height 287
